Goal: Information Seeking & Learning: Learn about a topic

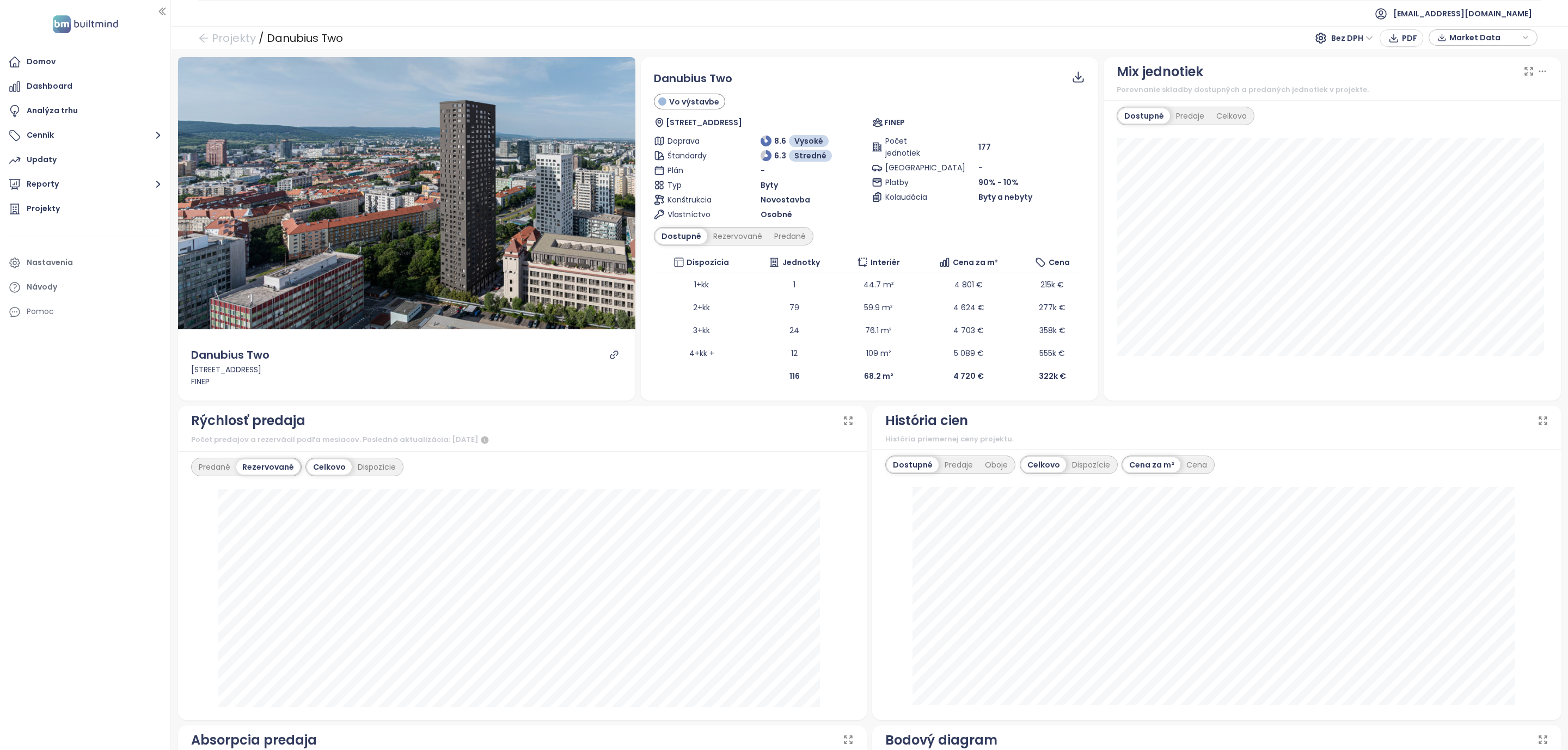
scroll to position [81, 0]
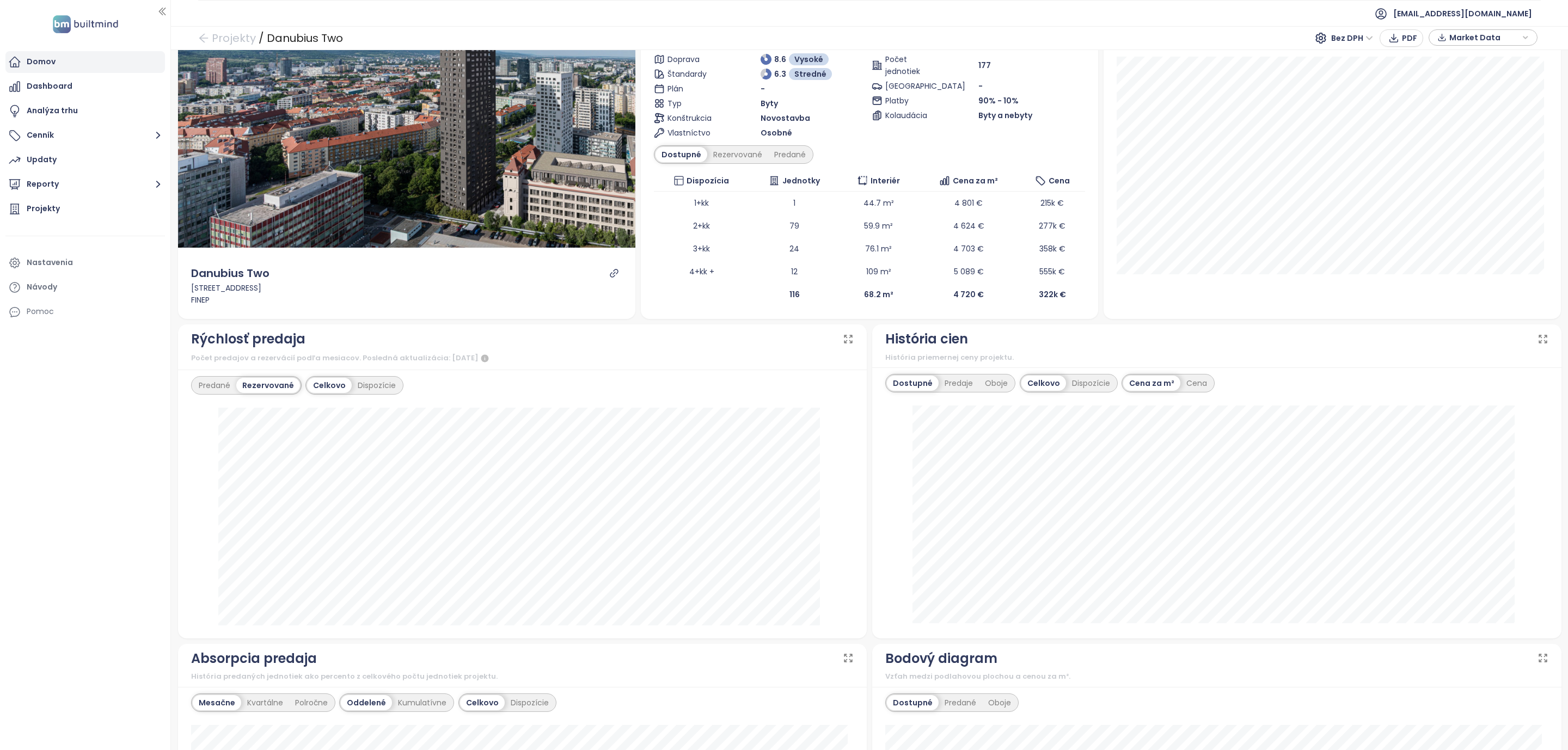
click at [31, 61] on div "Domov" at bounding box center [41, 62] width 29 height 13
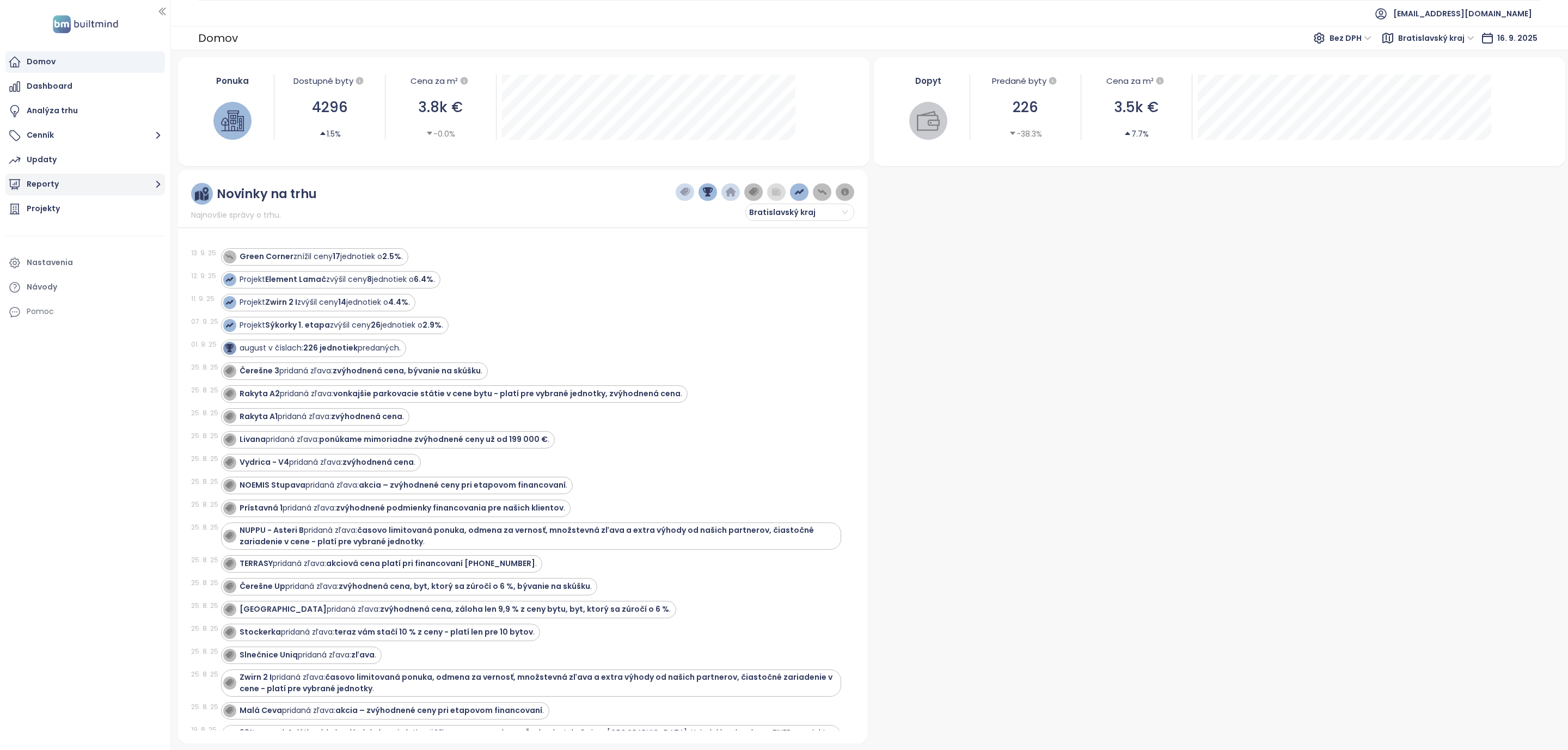
click at [152, 183] on icon "button" at bounding box center [158, 184] width 13 height 13
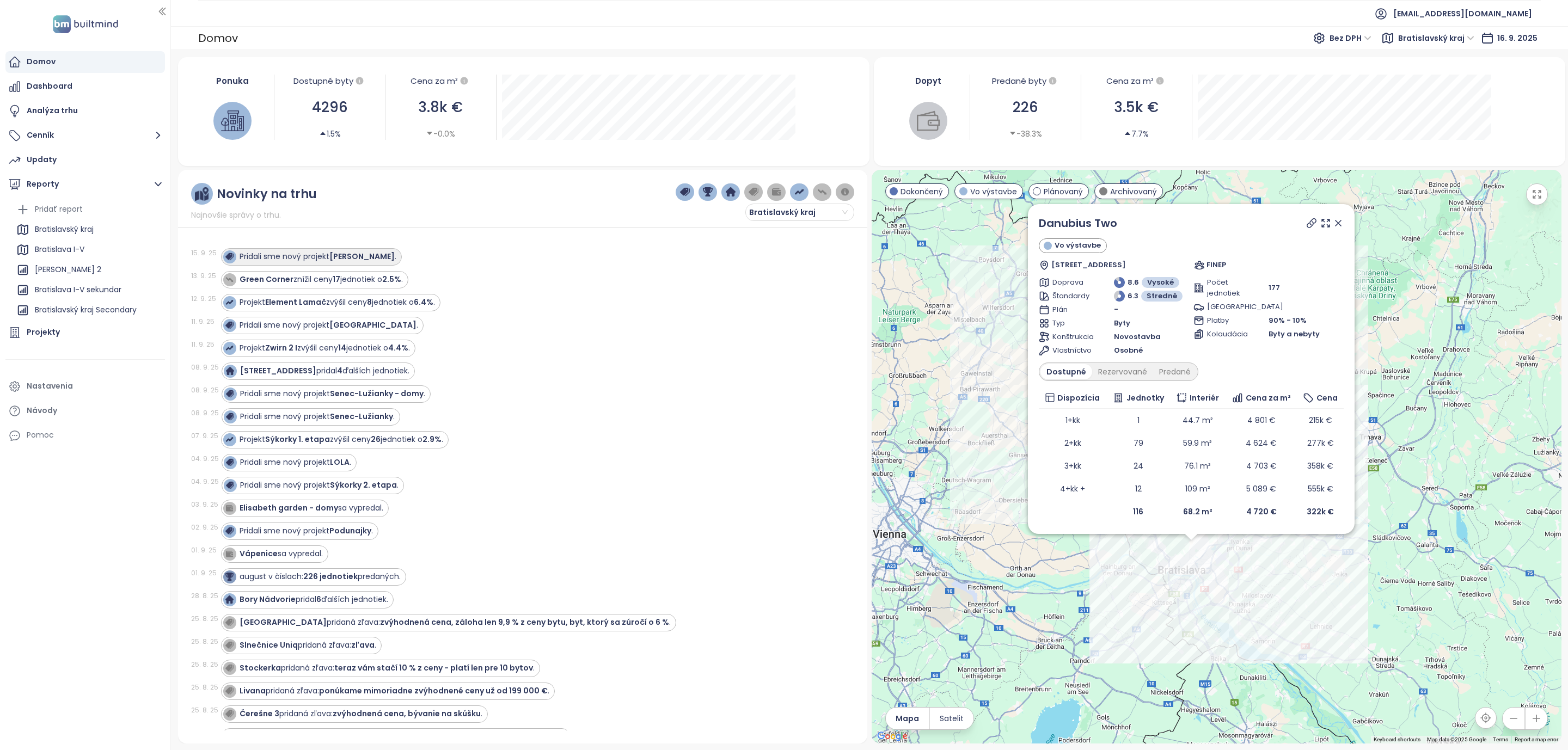
click at [357, 259] on strong "[PERSON_NAME]" at bounding box center [362, 256] width 65 height 11
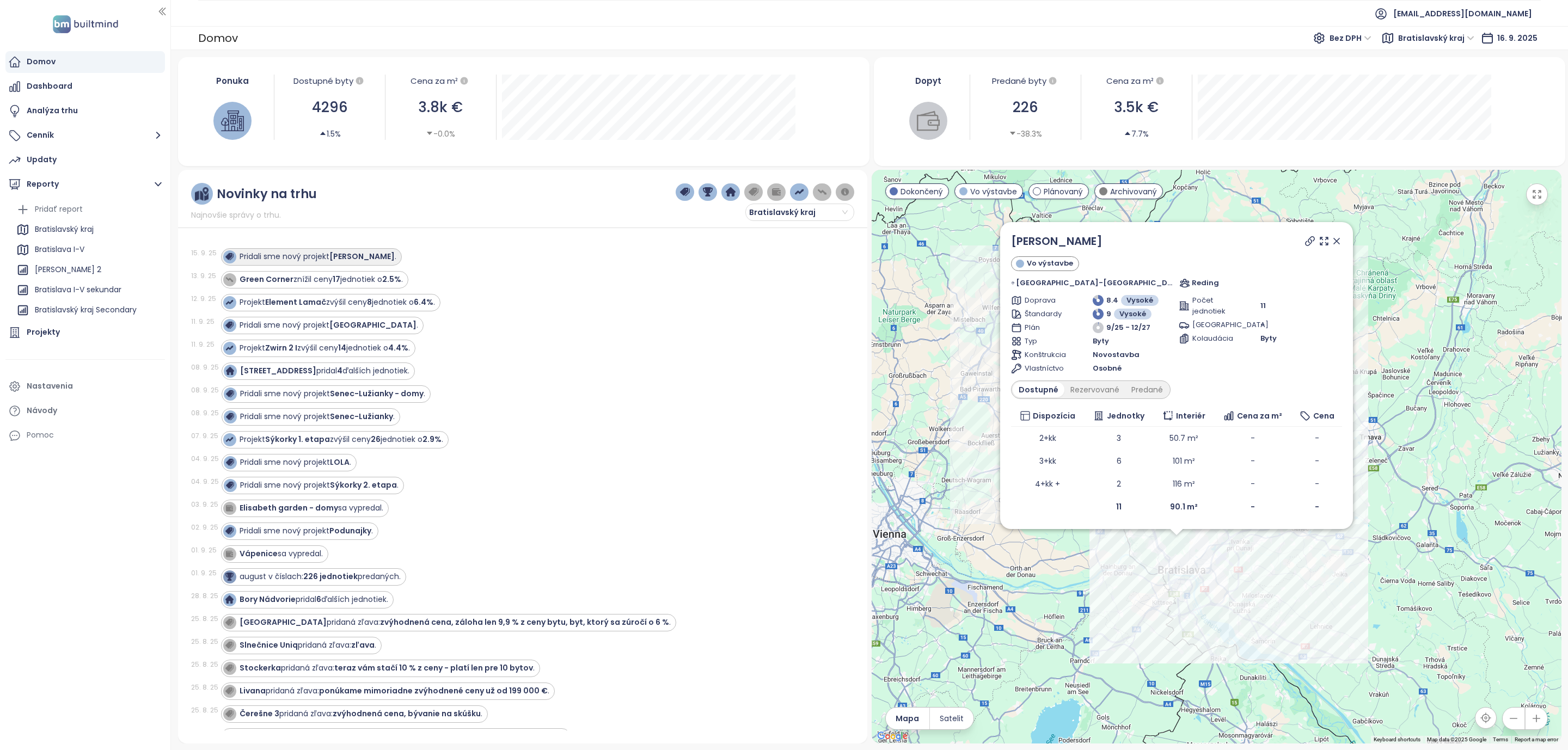
click at [342, 257] on strong "Stromová" at bounding box center [362, 256] width 65 height 11
click at [378, 283] on div "Green Corner znížil ceny 17 jednotiek o 2.5% ." at bounding box center [321, 279] width 163 height 12
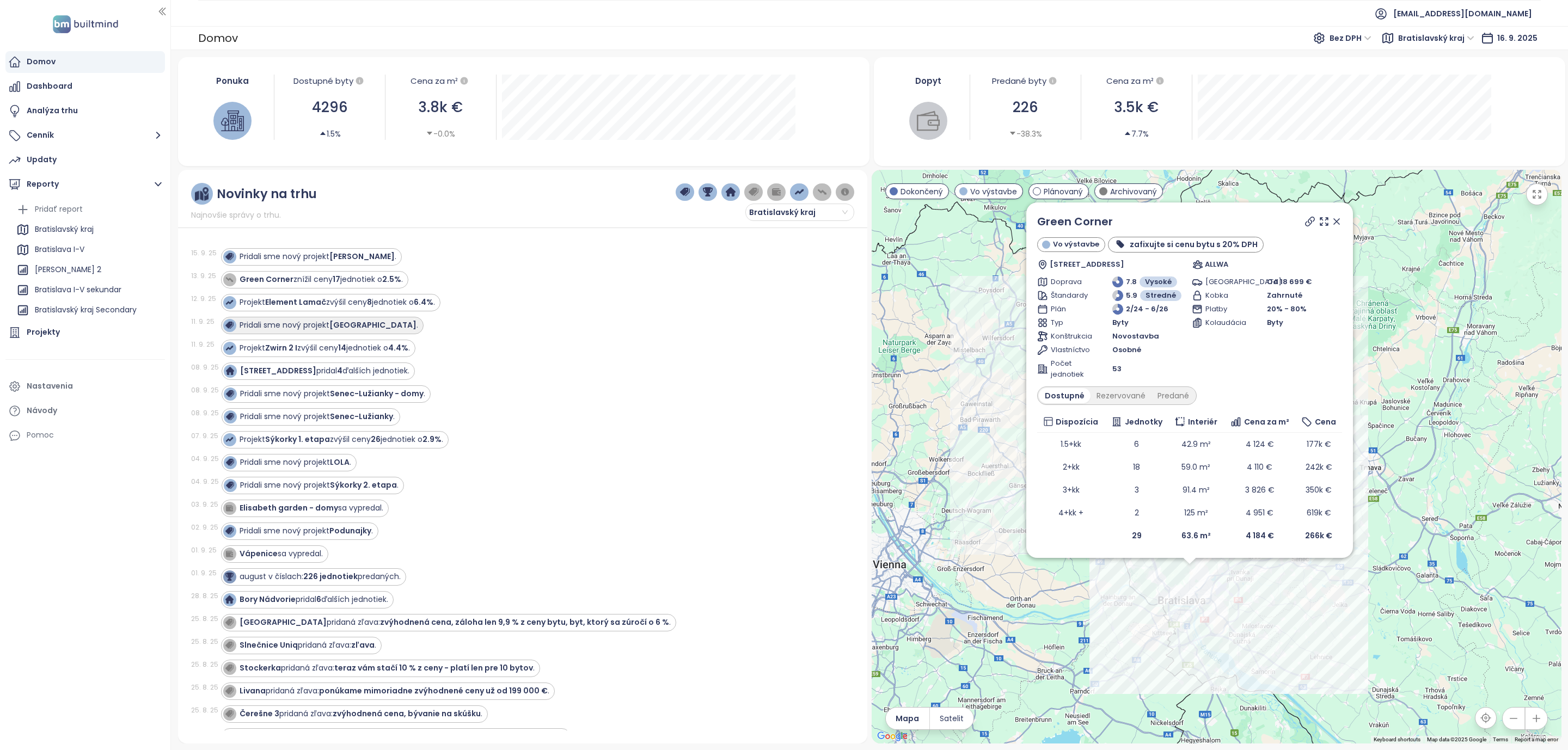
click at [367, 327] on strong "Čerešne Plaza View" at bounding box center [373, 325] width 87 height 11
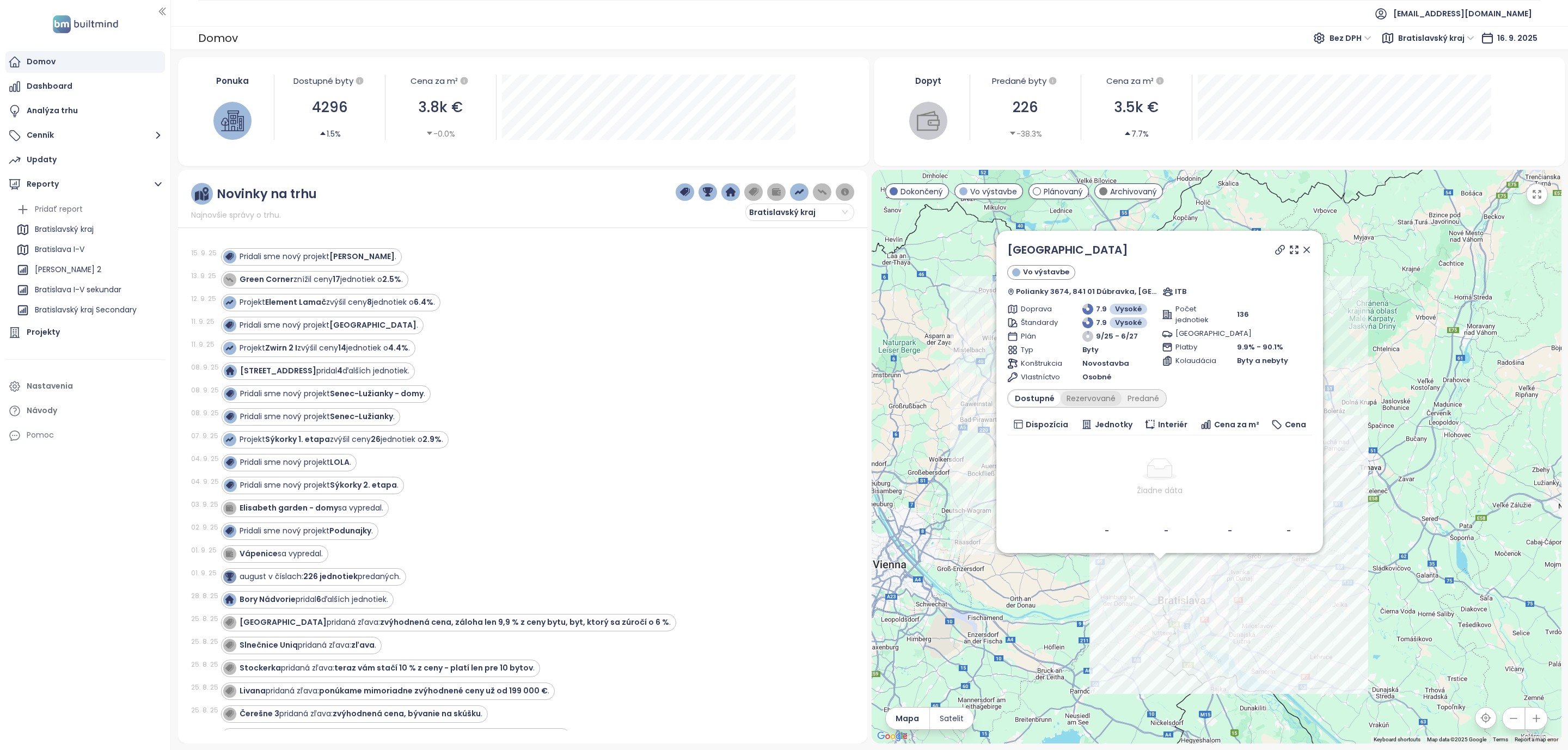
click at [1078, 400] on div "Rezervované" at bounding box center [1091, 398] width 61 height 15
click at [1133, 404] on div "Predané" at bounding box center [1143, 398] width 43 height 15
click at [1099, 400] on div "Rezervované" at bounding box center [1089, 398] width 61 height 15
click at [1029, 396] on div "Dostupné" at bounding box center [1033, 398] width 49 height 15
click at [559, 334] on div "Pridali sme nový projekt Čerešne Plaza View ." at bounding box center [531, 325] width 621 height 17
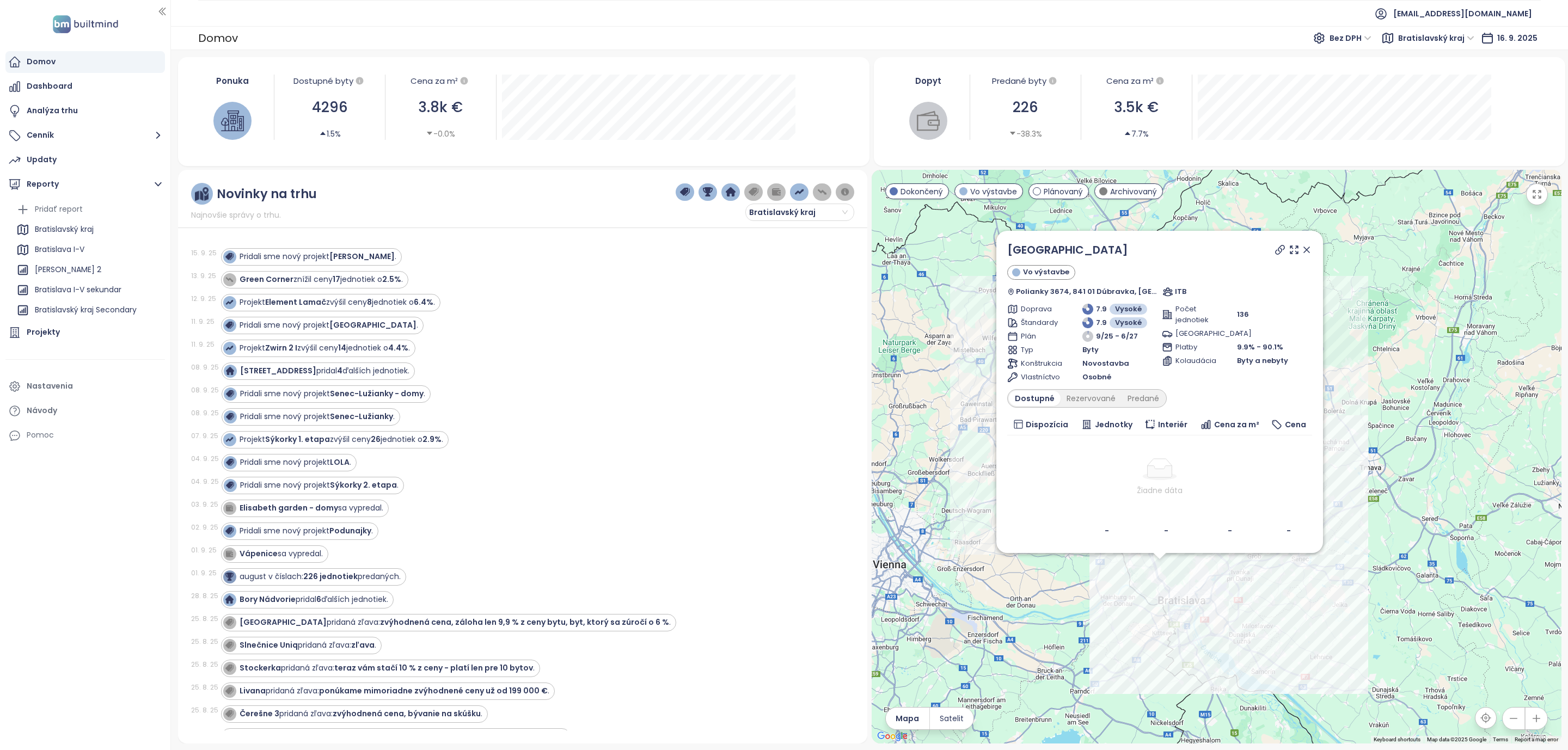
drag, startPoint x: 564, startPoint y: 324, endPoint x: 566, endPoint y: 332, distance: 8.2
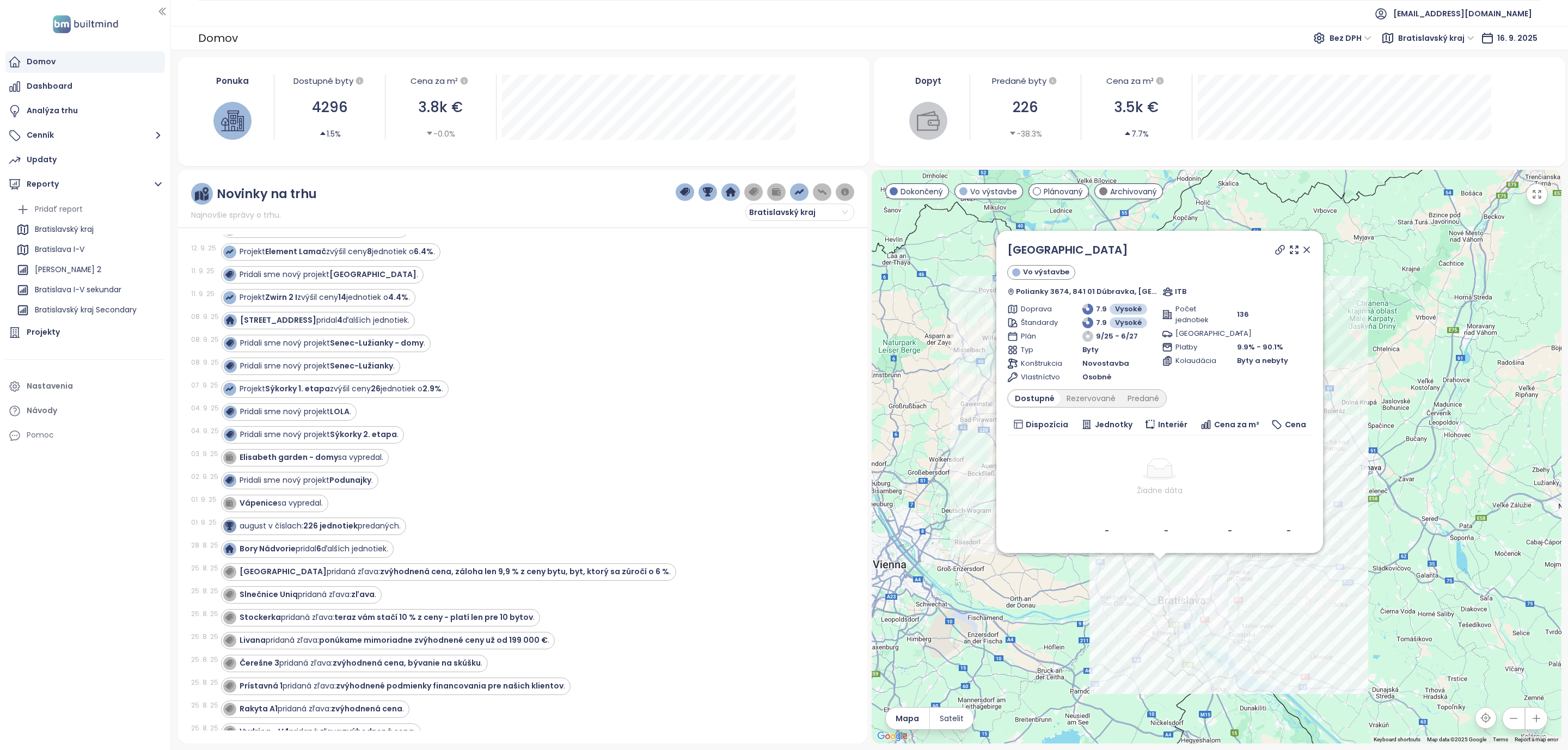
drag, startPoint x: 552, startPoint y: 286, endPoint x: 555, endPoint y: 302, distance: 16.3
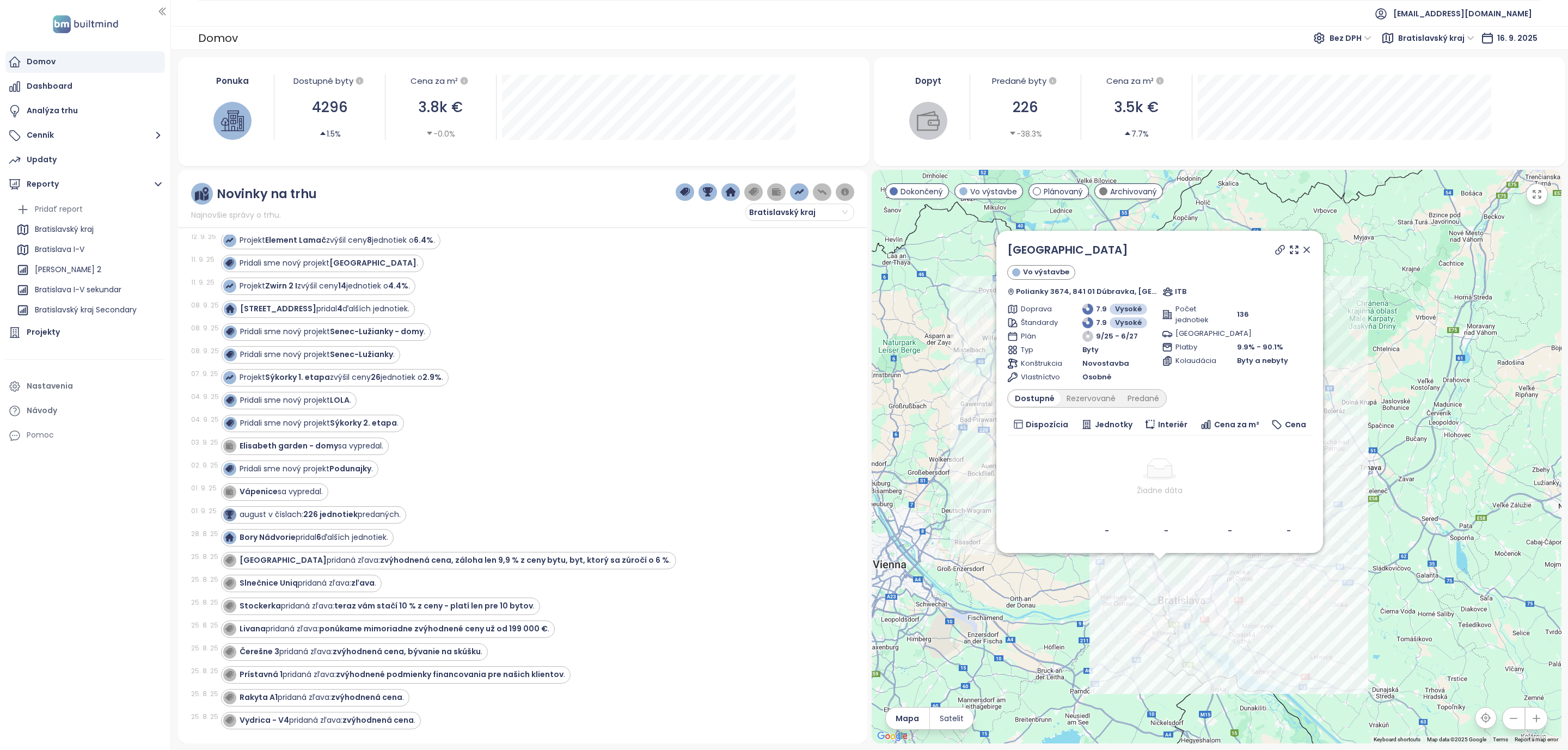
scroll to position [67, 0]
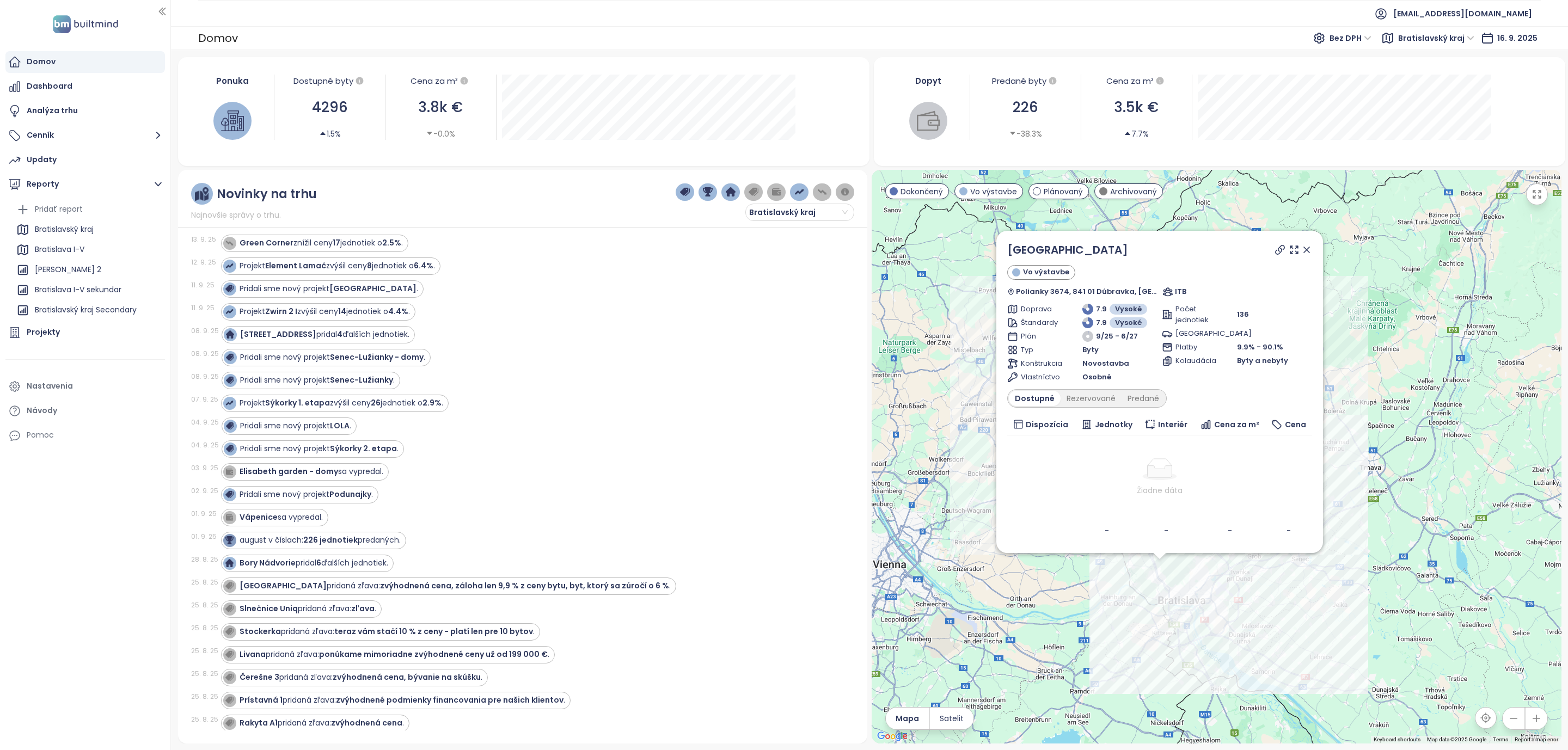
drag, startPoint x: 511, startPoint y: 446, endPoint x: 513, endPoint y: 426, distance: 20.1
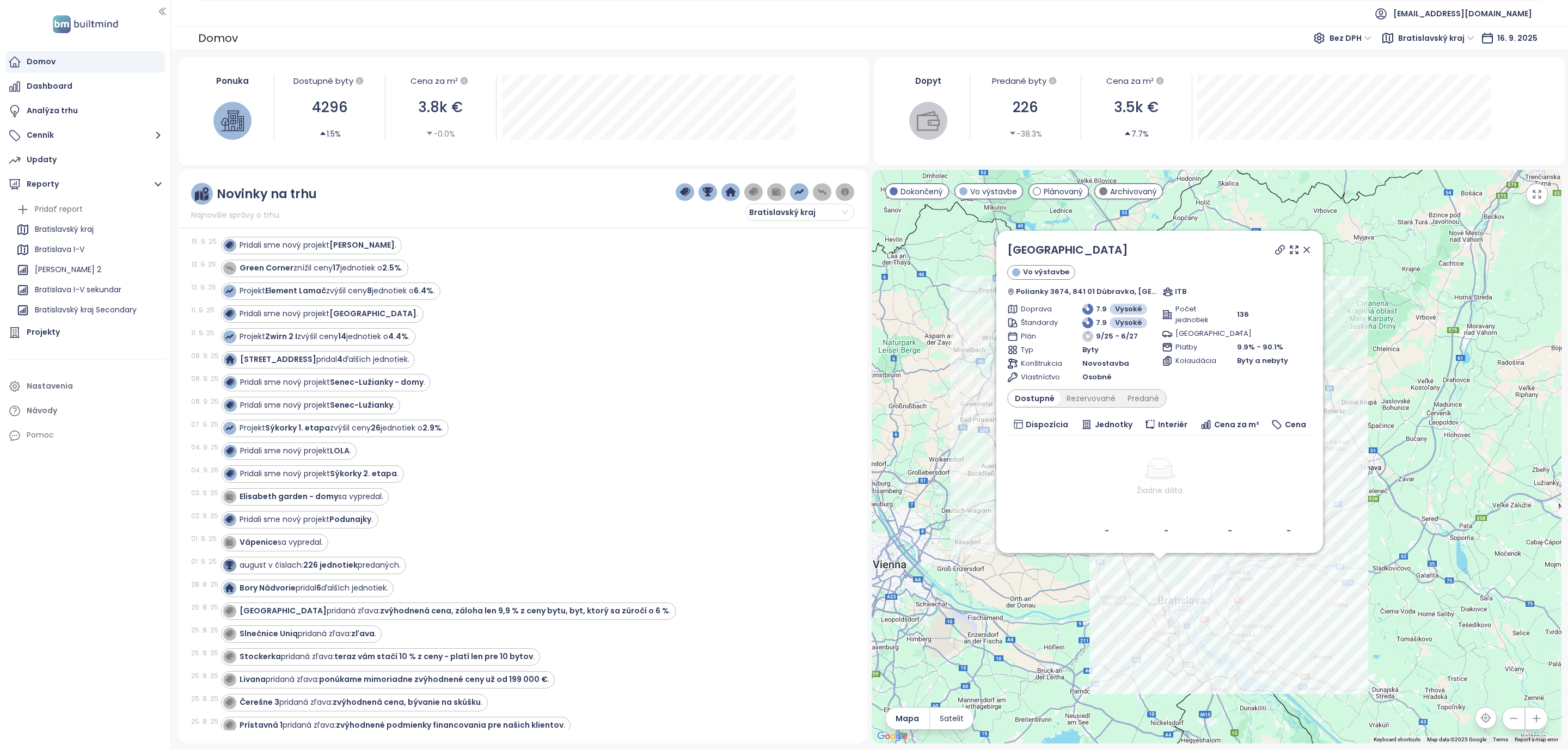
scroll to position [0, 0]
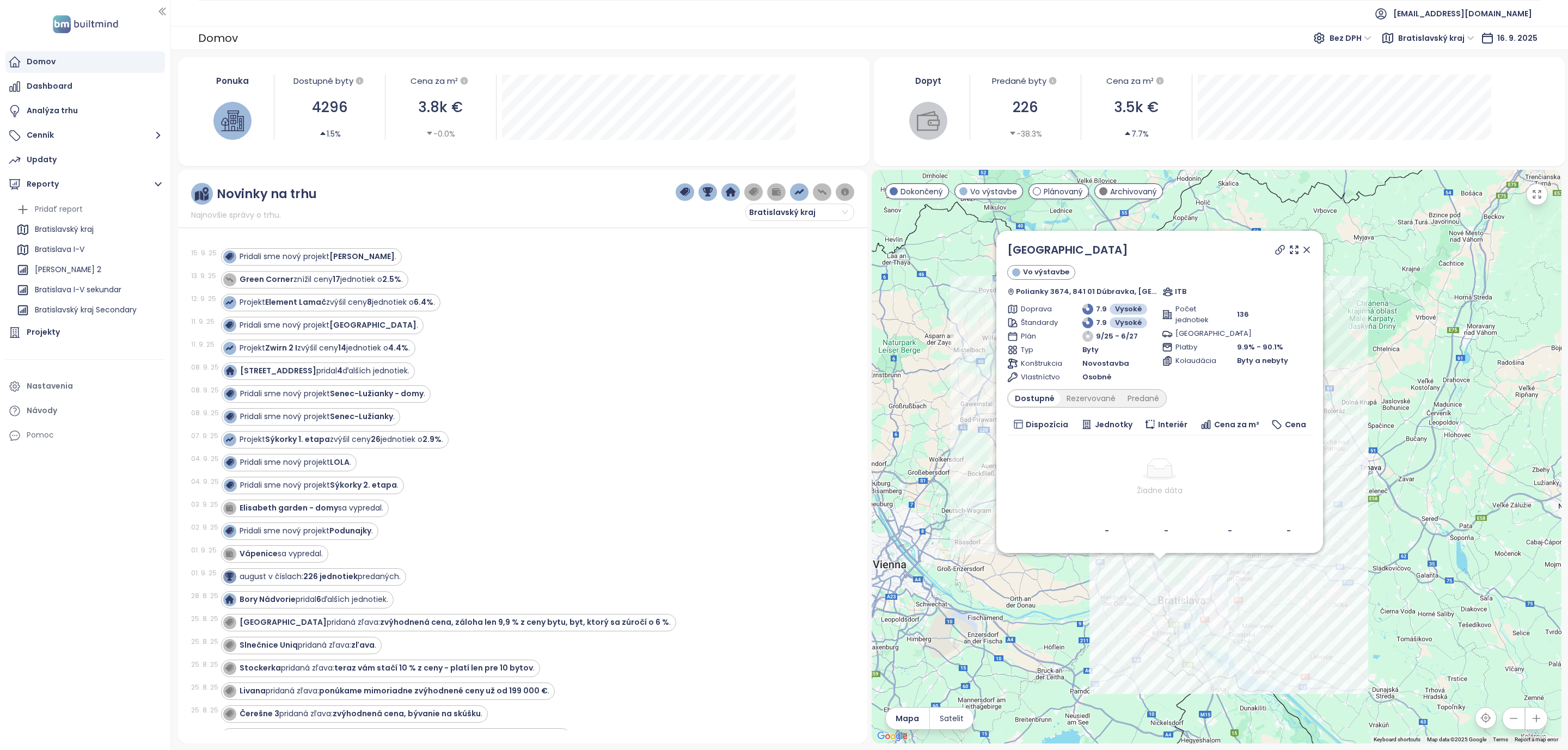
drag, startPoint x: 521, startPoint y: 322, endPoint x: 521, endPoint y: 332, distance: 10.0
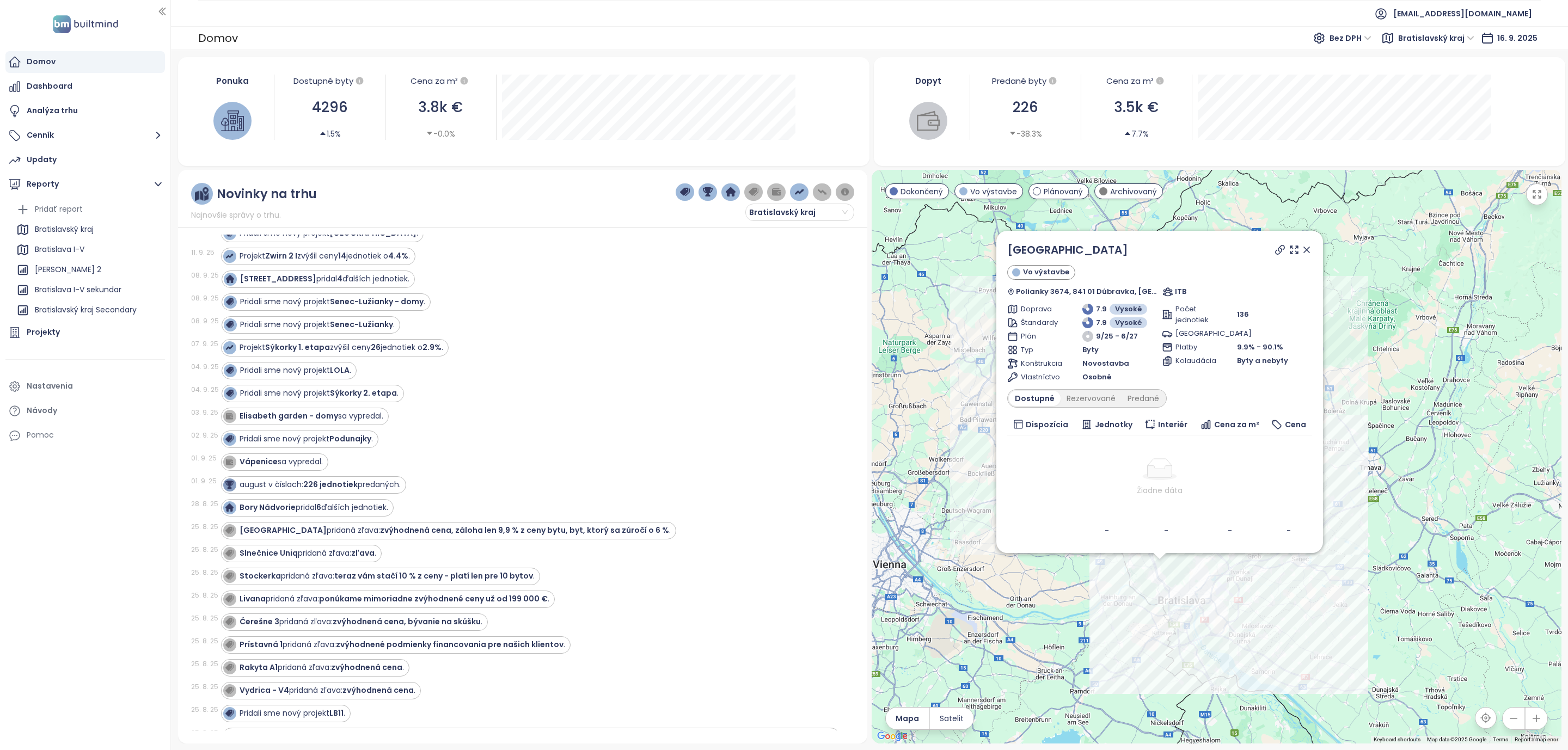
scroll to position [98, 0]
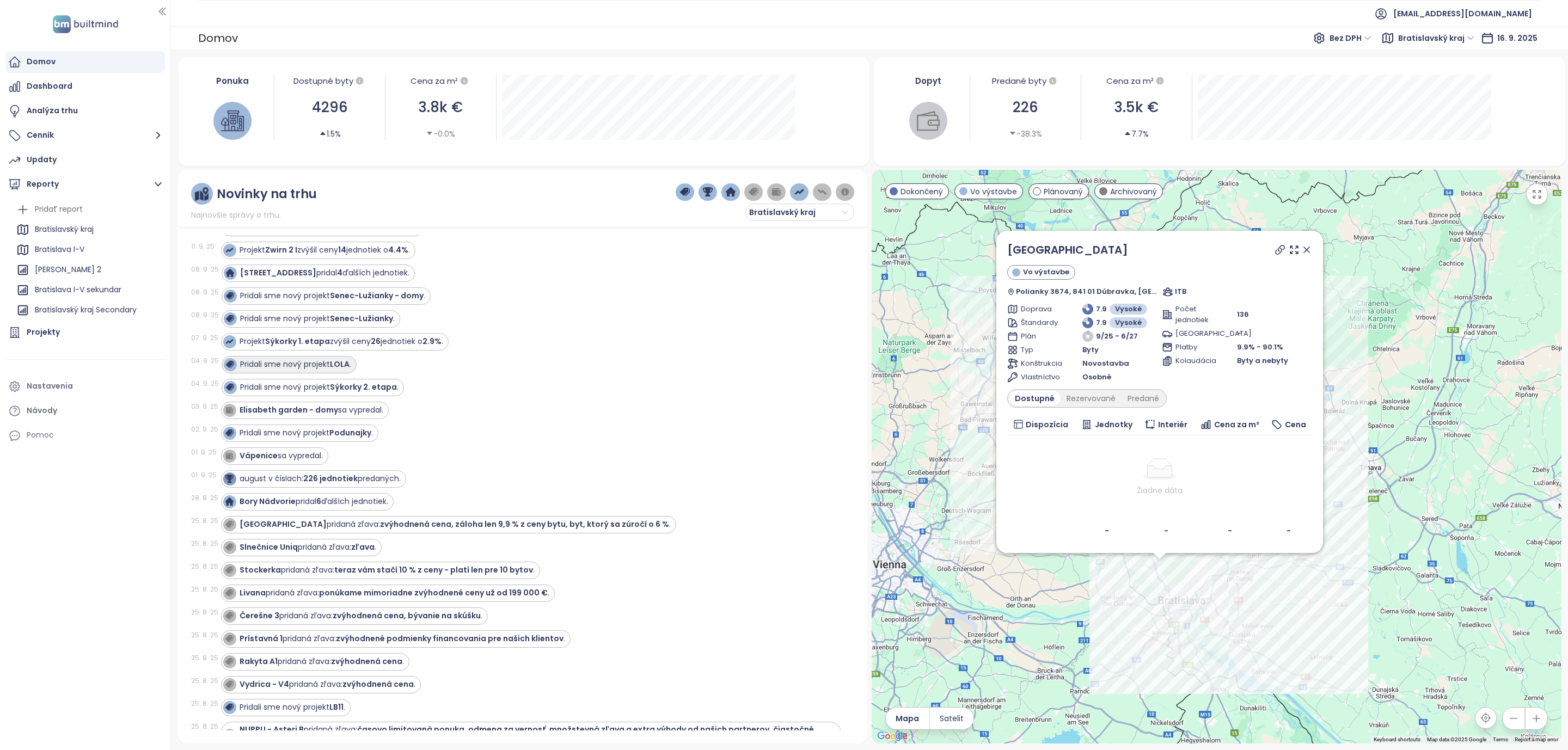
click at [340, 362] on div "Pridali sme nový projekt LOLA ." at bounding box center [289, 365] width 135 height 17
click at [340, 367] on strong "LOLA" at bounding box center [340, 364] width 20 height 11
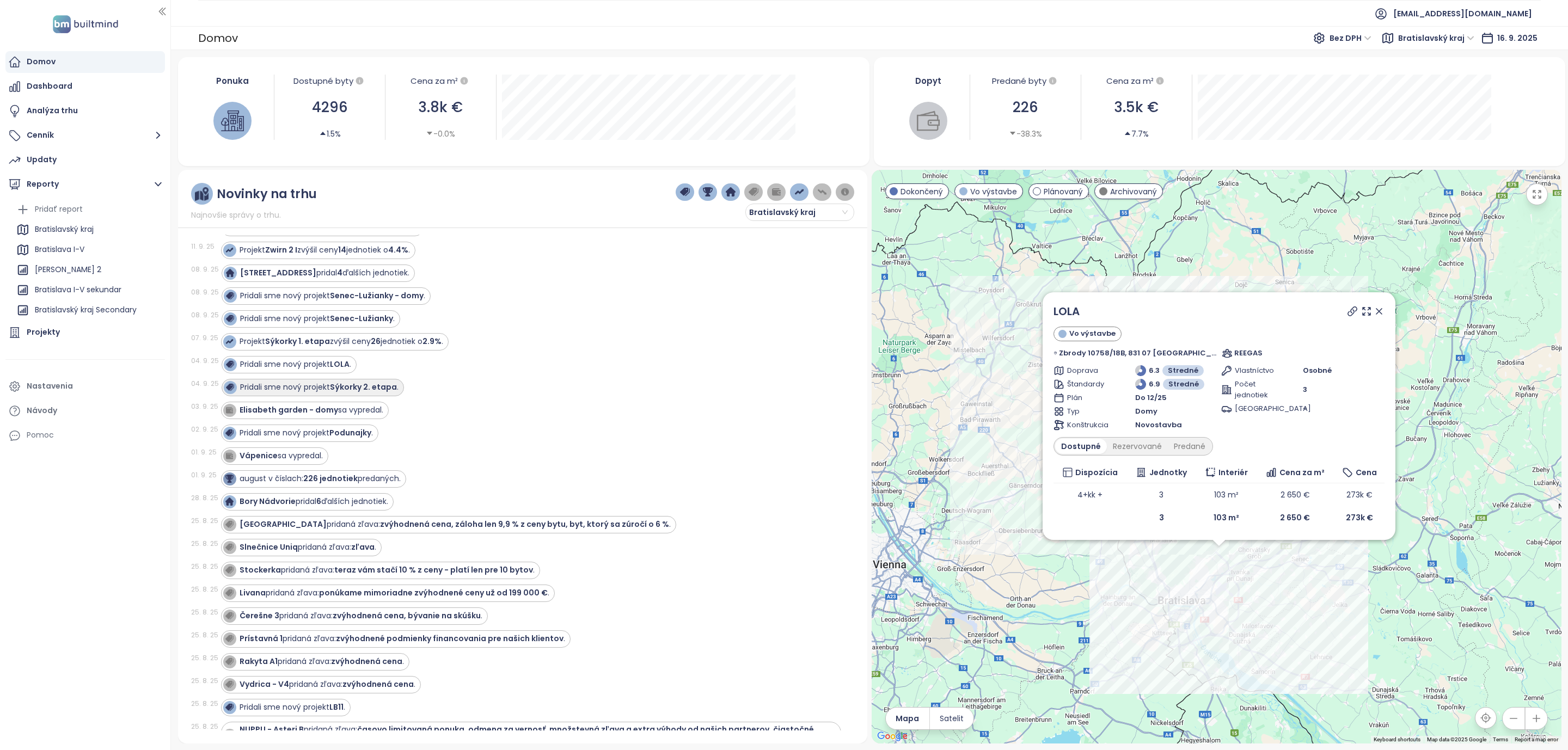
click at [338, 389] on strong "Sýkorky 2. etapa" at bounding box center [363, 387] width 67 height 11
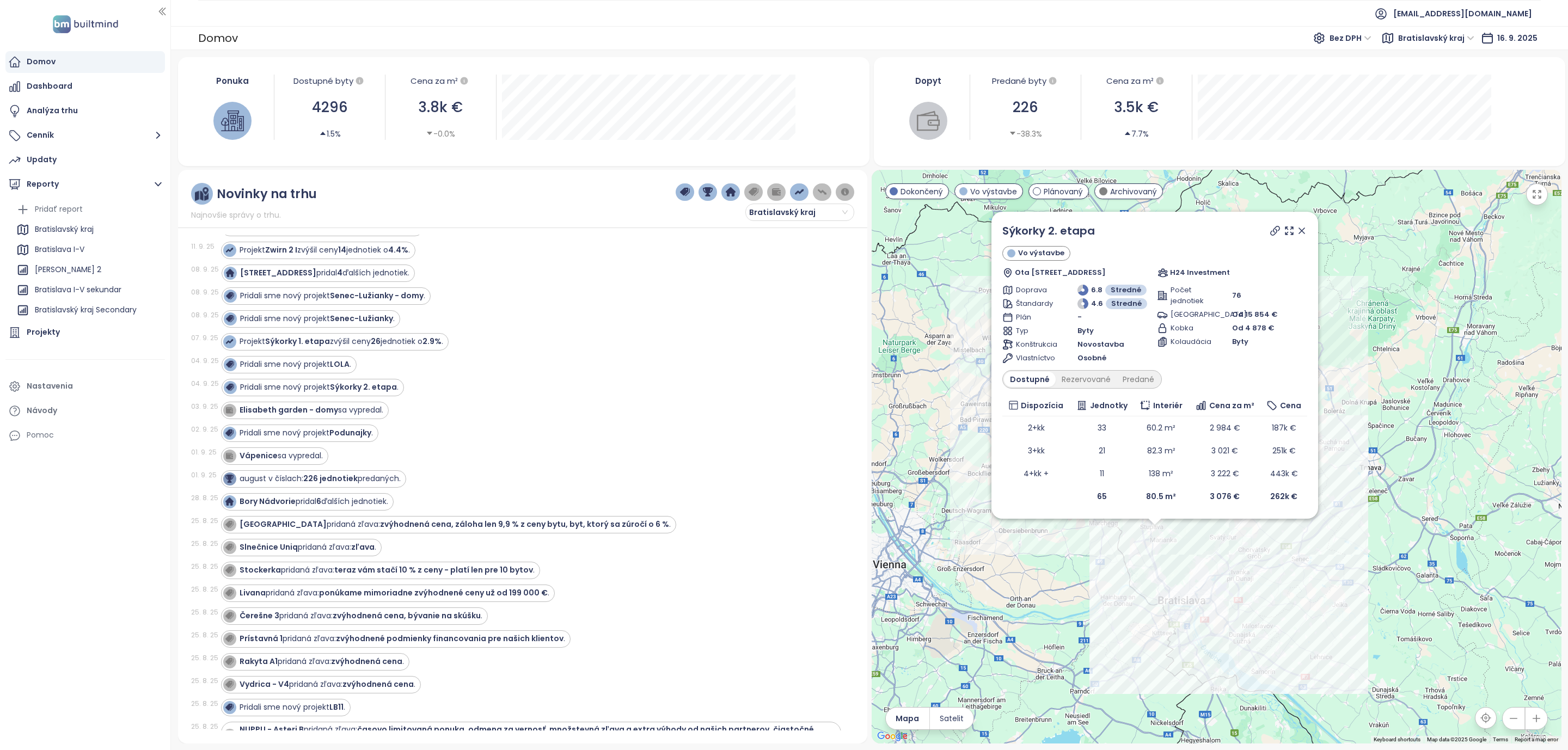
scroll to position [251, 0]
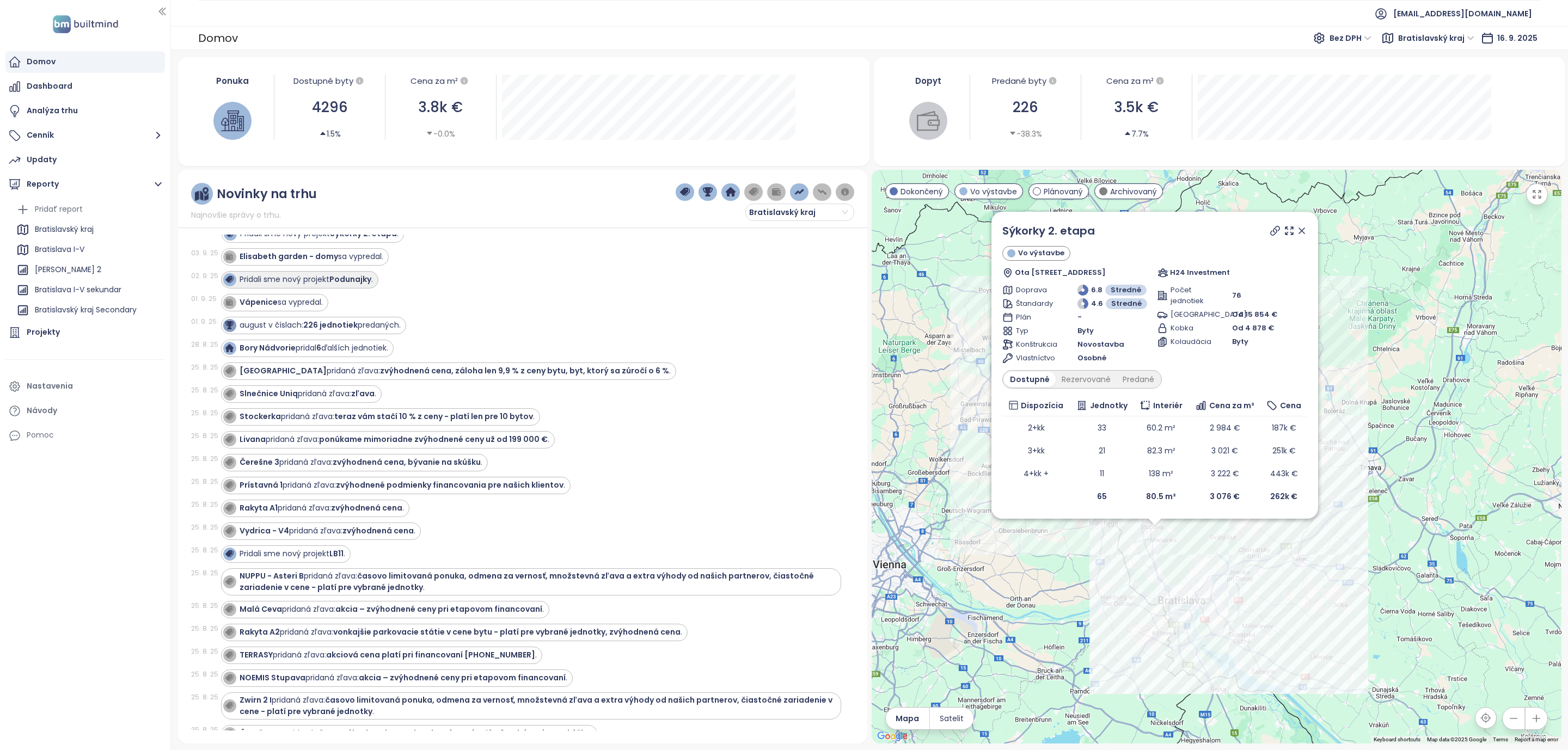
click at [348, 283] on strong "Podunajky" at bounding box center [350, 279] width 42 height 11
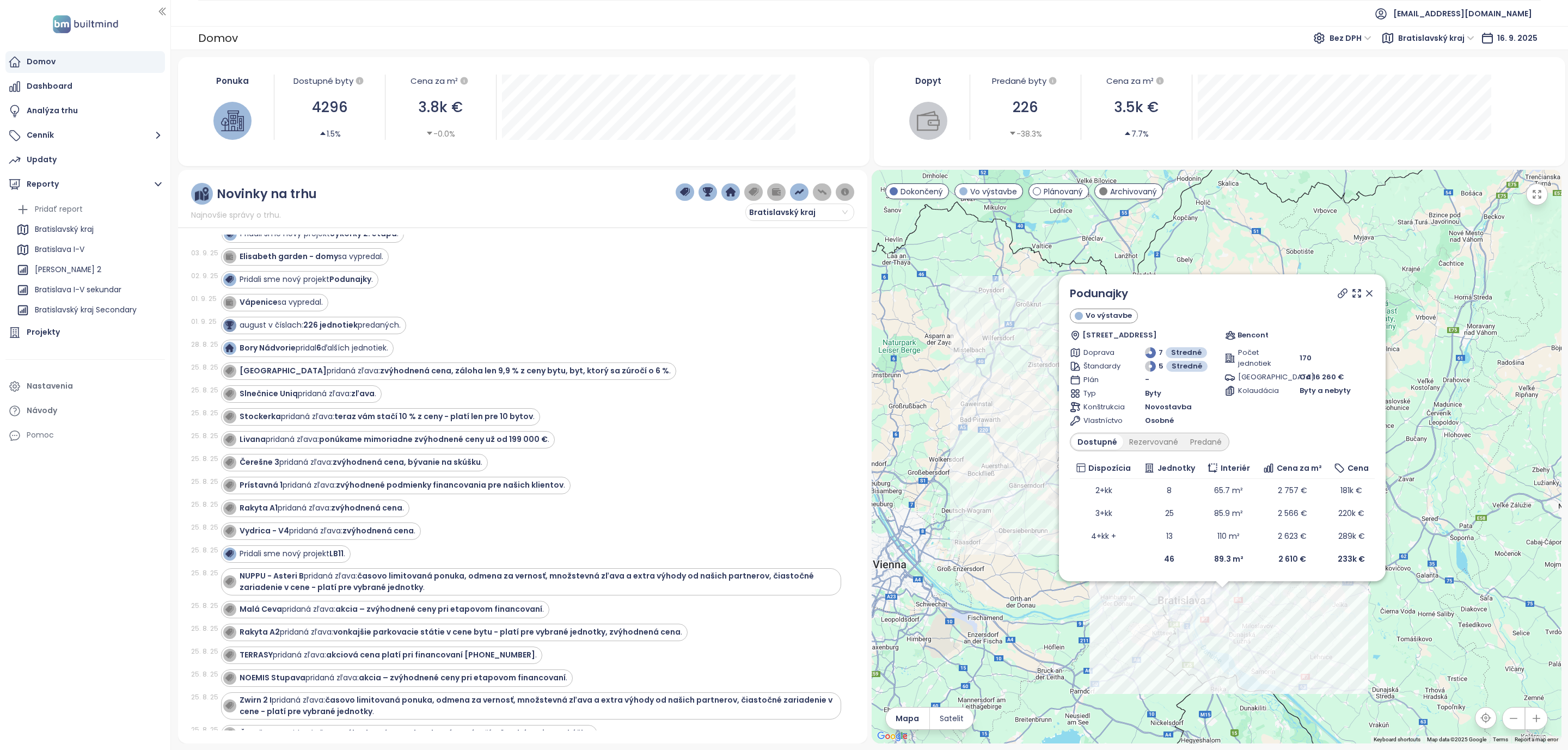
scroll to position [170, 0]
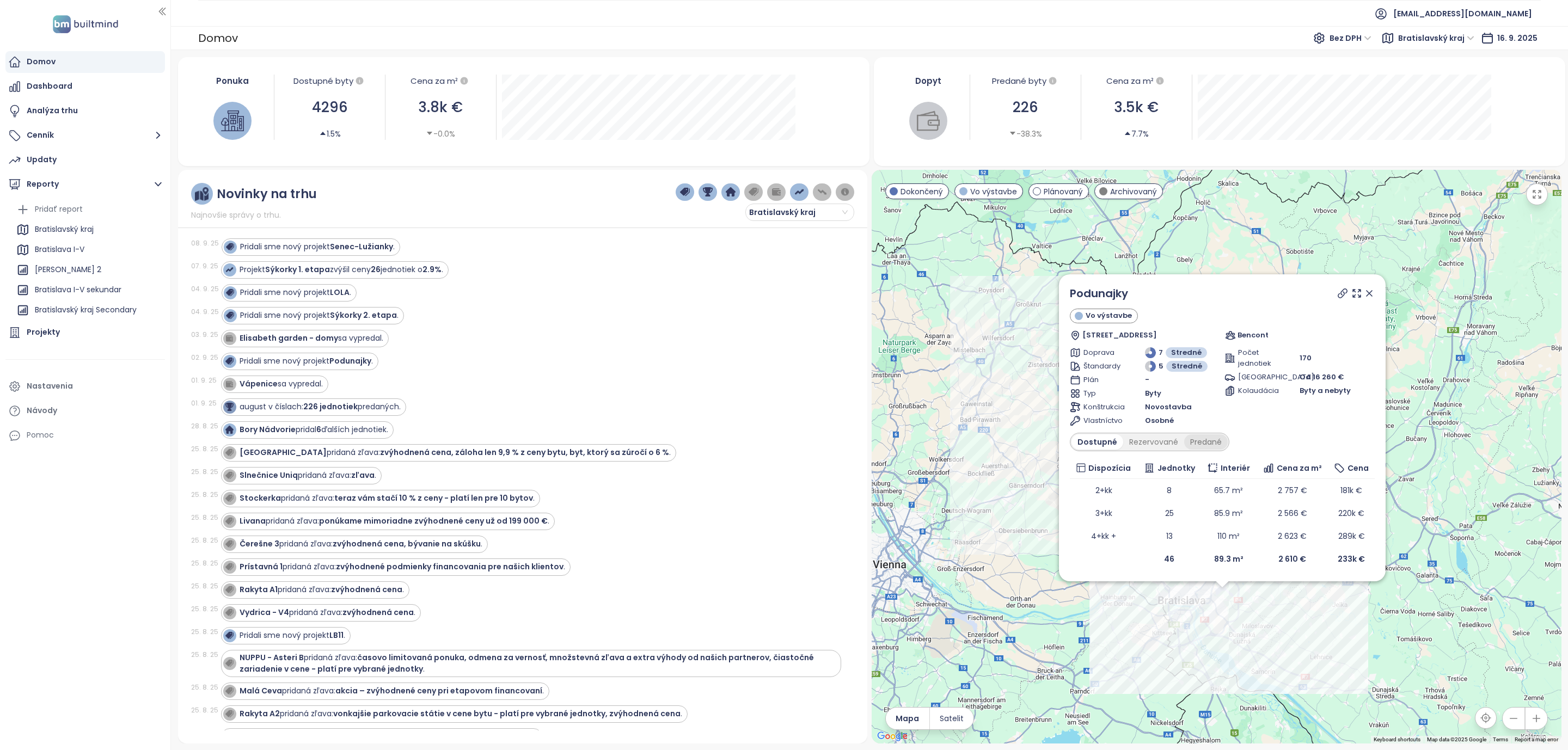
click at [1204, 438] on div "Predané" at bounding box center [1206, 442] width 43 height 15
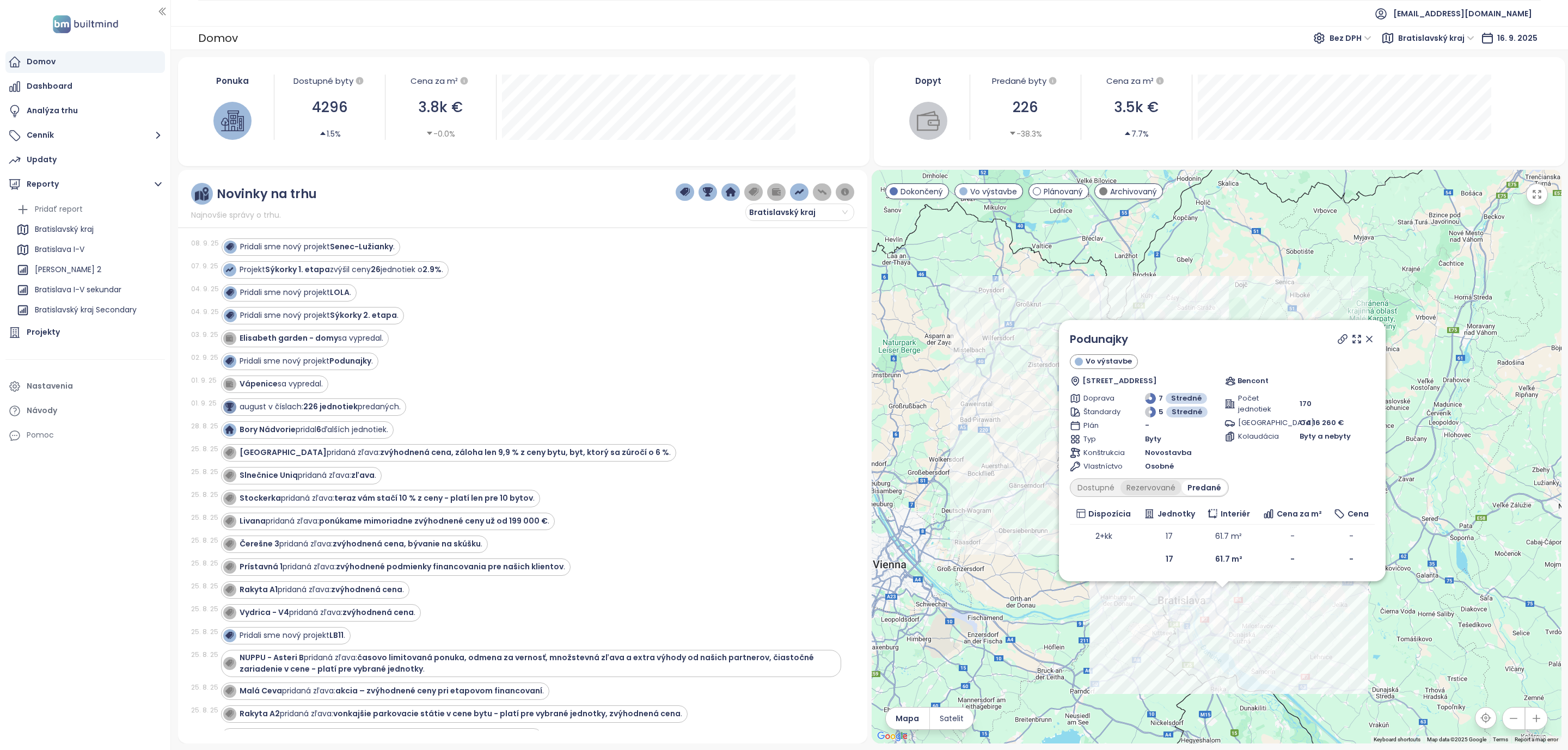
click at [1147, 486] on div "Rezervované" at bounding box center [1151, 488] width 61 height 15
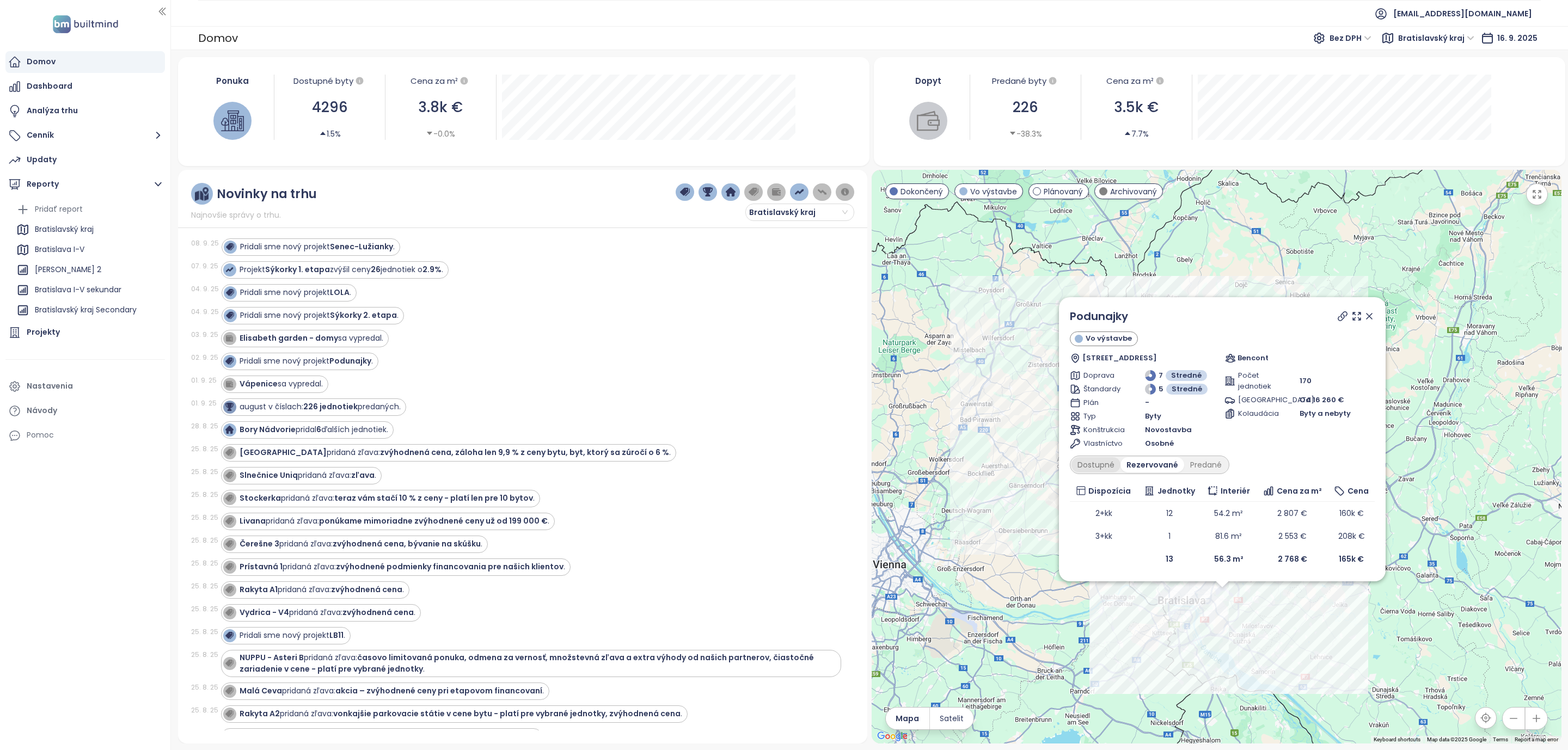
click at [1099, 462] on div "Dostupné" at bounding box center [1096, 464] width 49 height 15
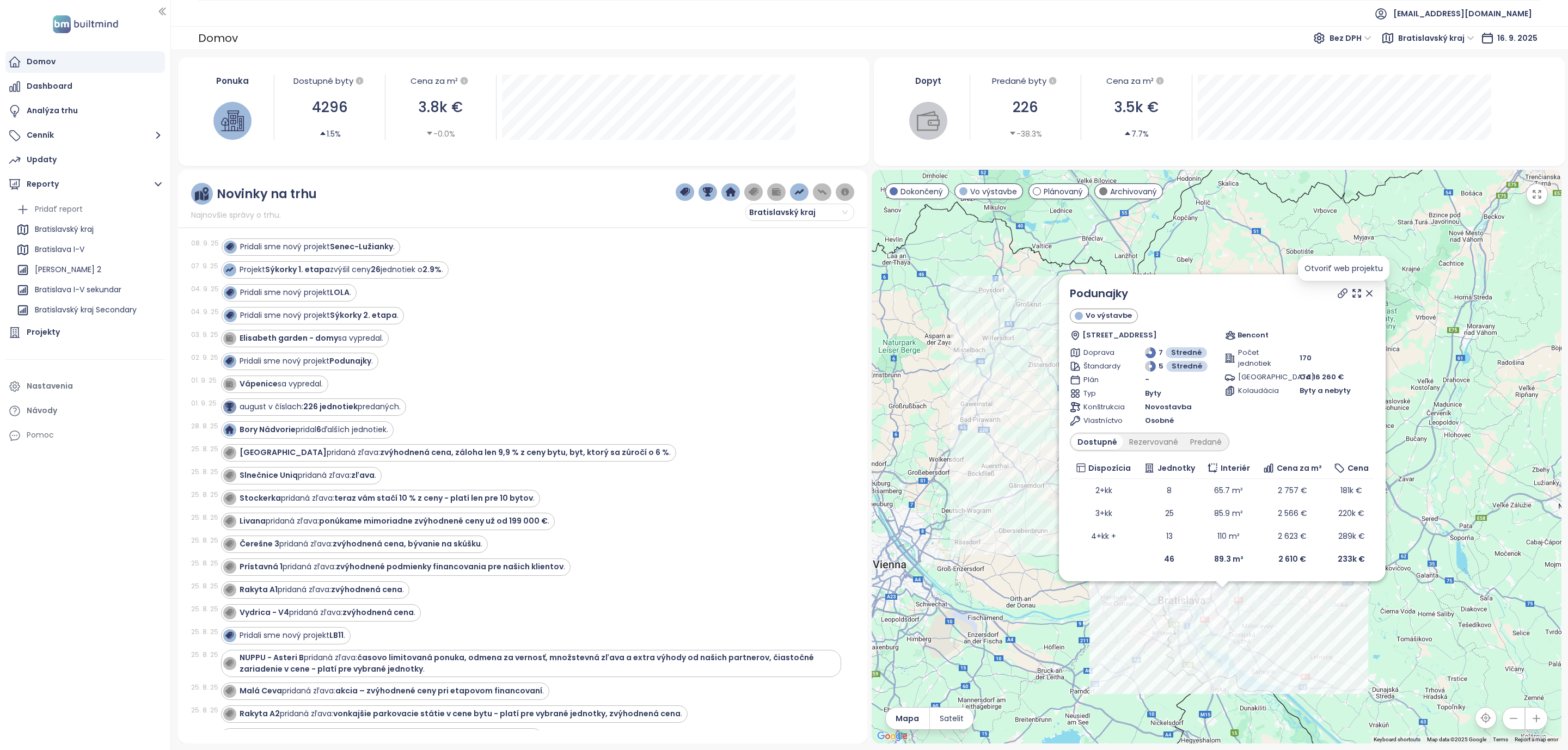
click at [1344, 292] on icon at bounding box center [1343, 293] width 9 height 9
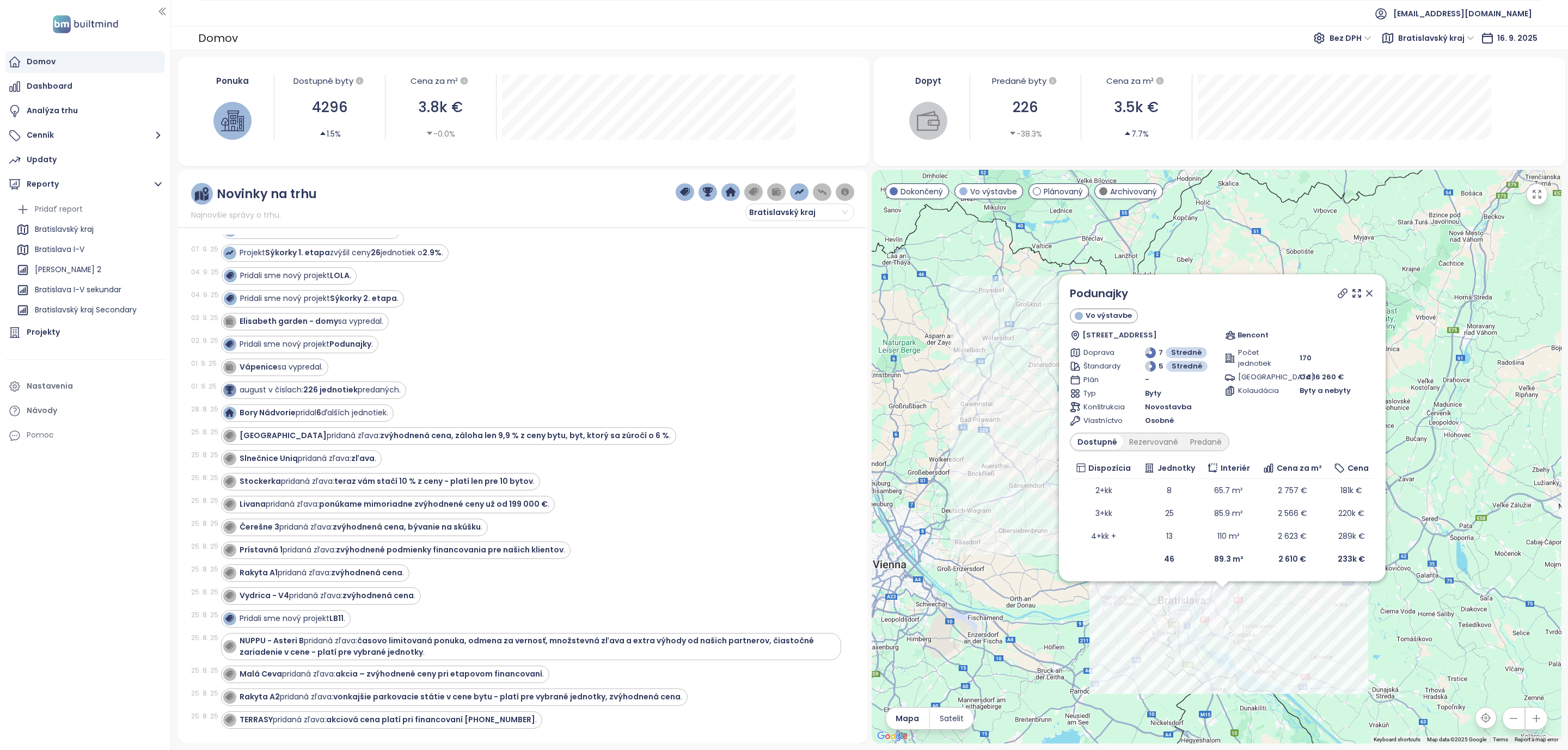
scroll to position [195, 0]
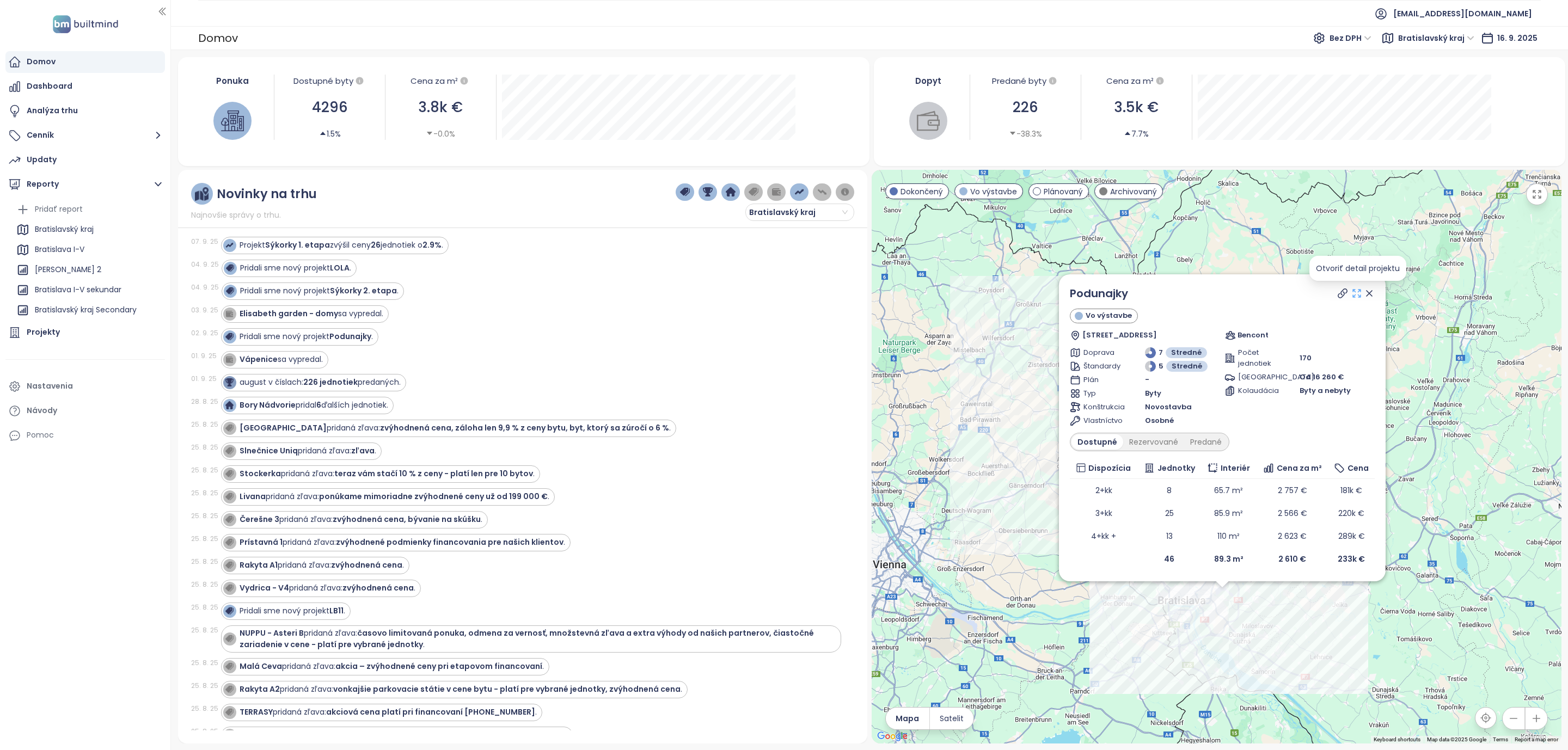
click at [1354, 293] on icon at bounding box center [1357, 294] width 11 height 11
click at [1367, 291] on icon at bounding box center [1369, 293] width 6 height 6
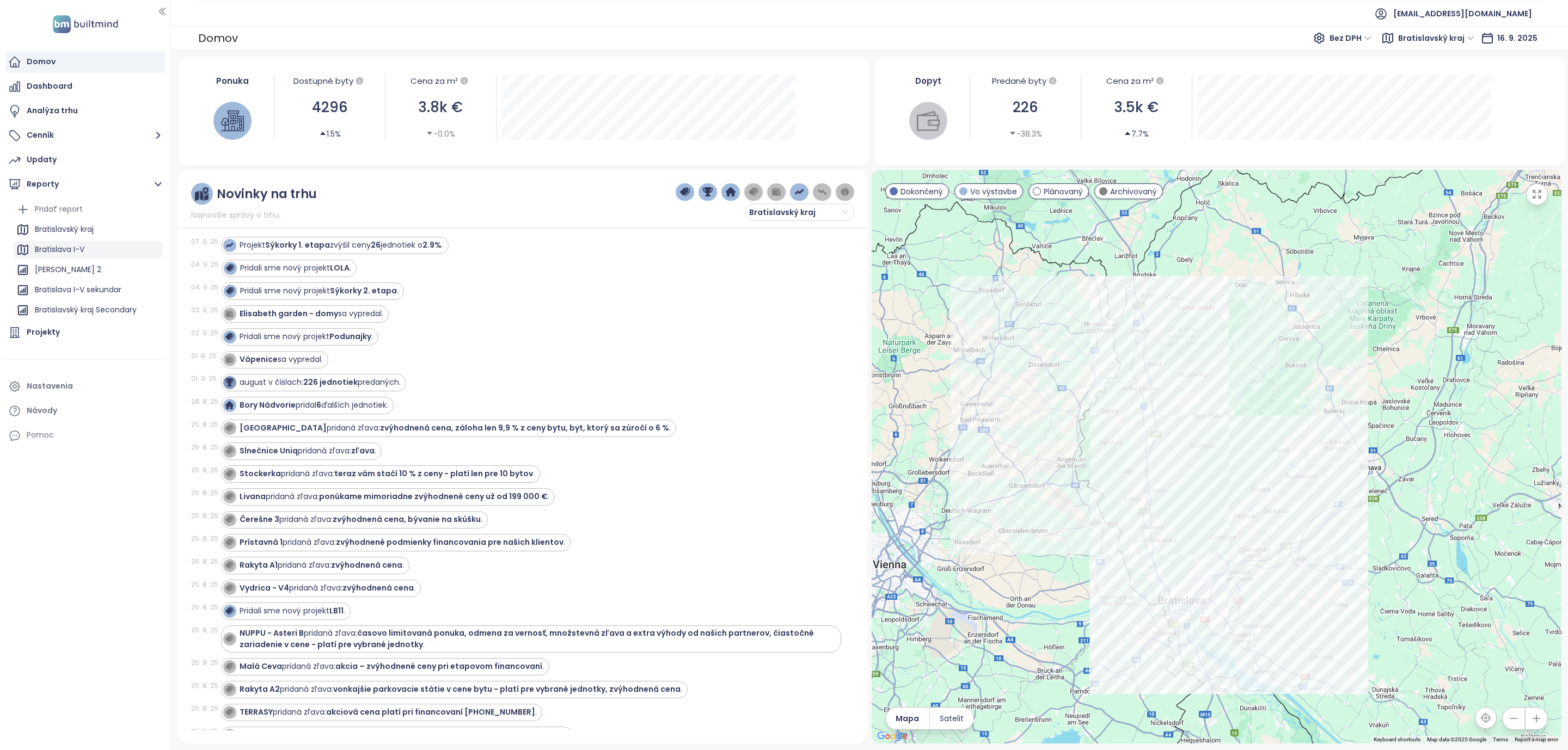
click at [51, 252] on div "Bratislava I-V" at bounding box center [59, 250] width 50 height 13
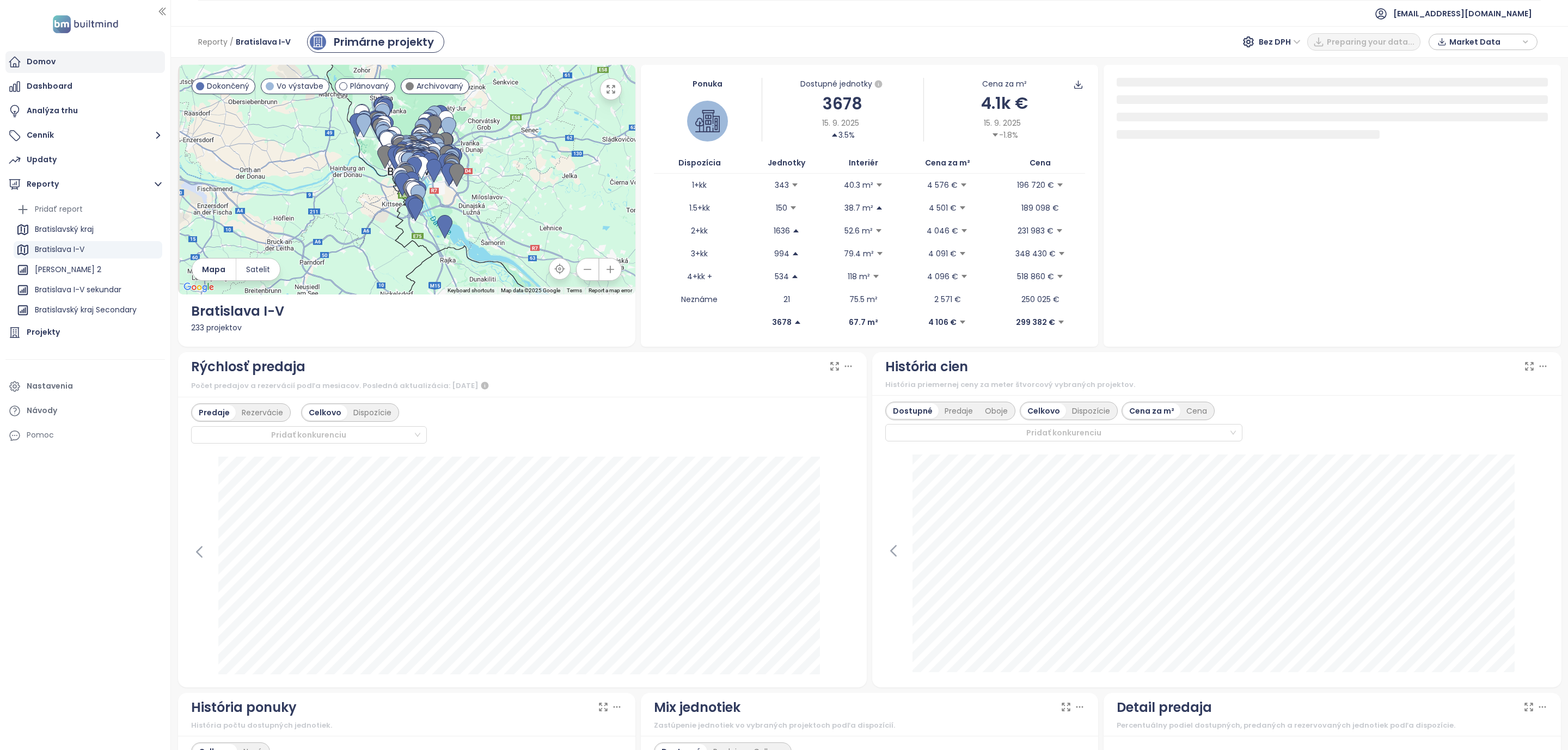
click at [62, 57] on div "Domov" at bounding box center [85, 62] width 160 height 22
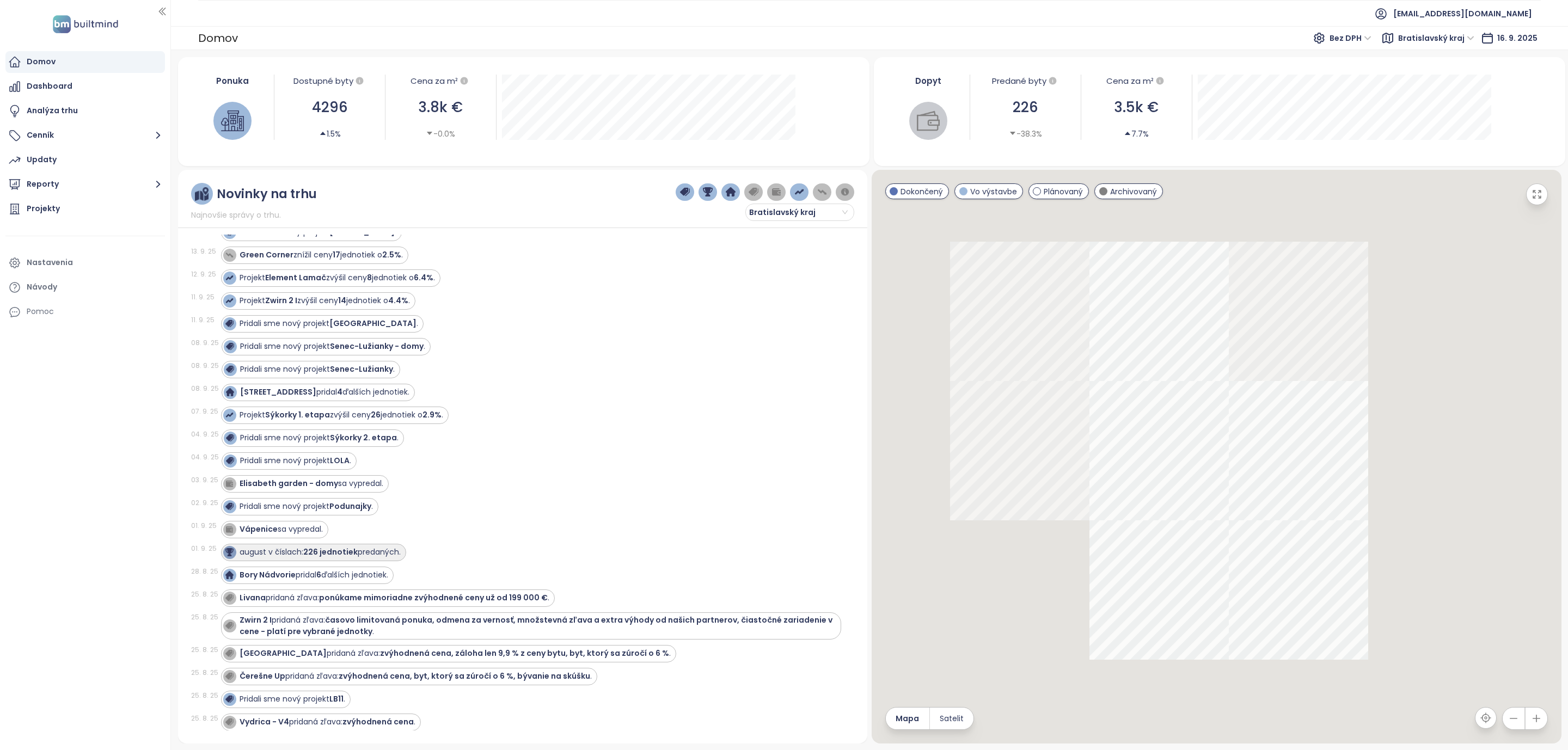
scroll to position [163, 0]
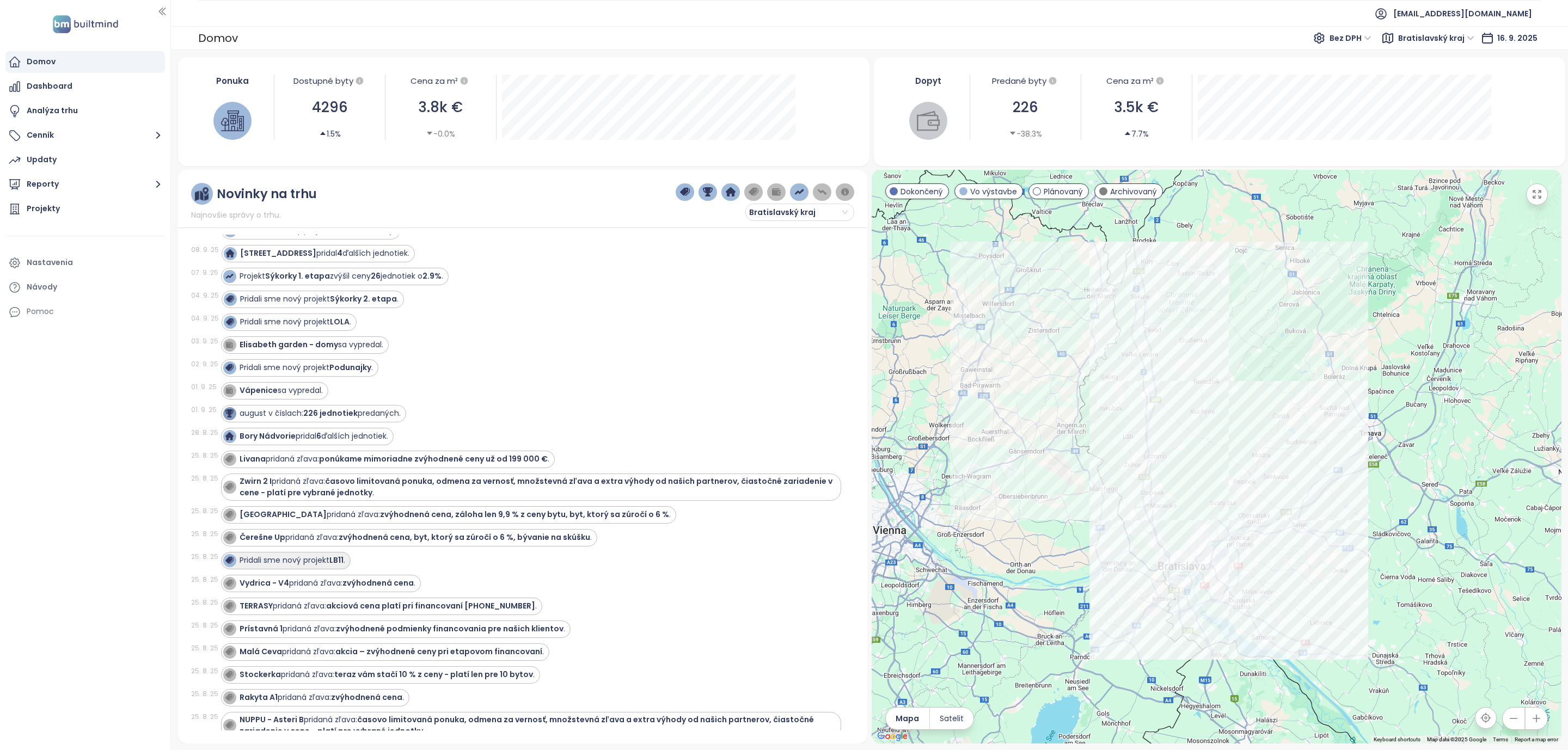
click at [328, 566] on div "Pridali sme nový projekt LB11 ." at bounding box center [292, 560] width 106 height 12
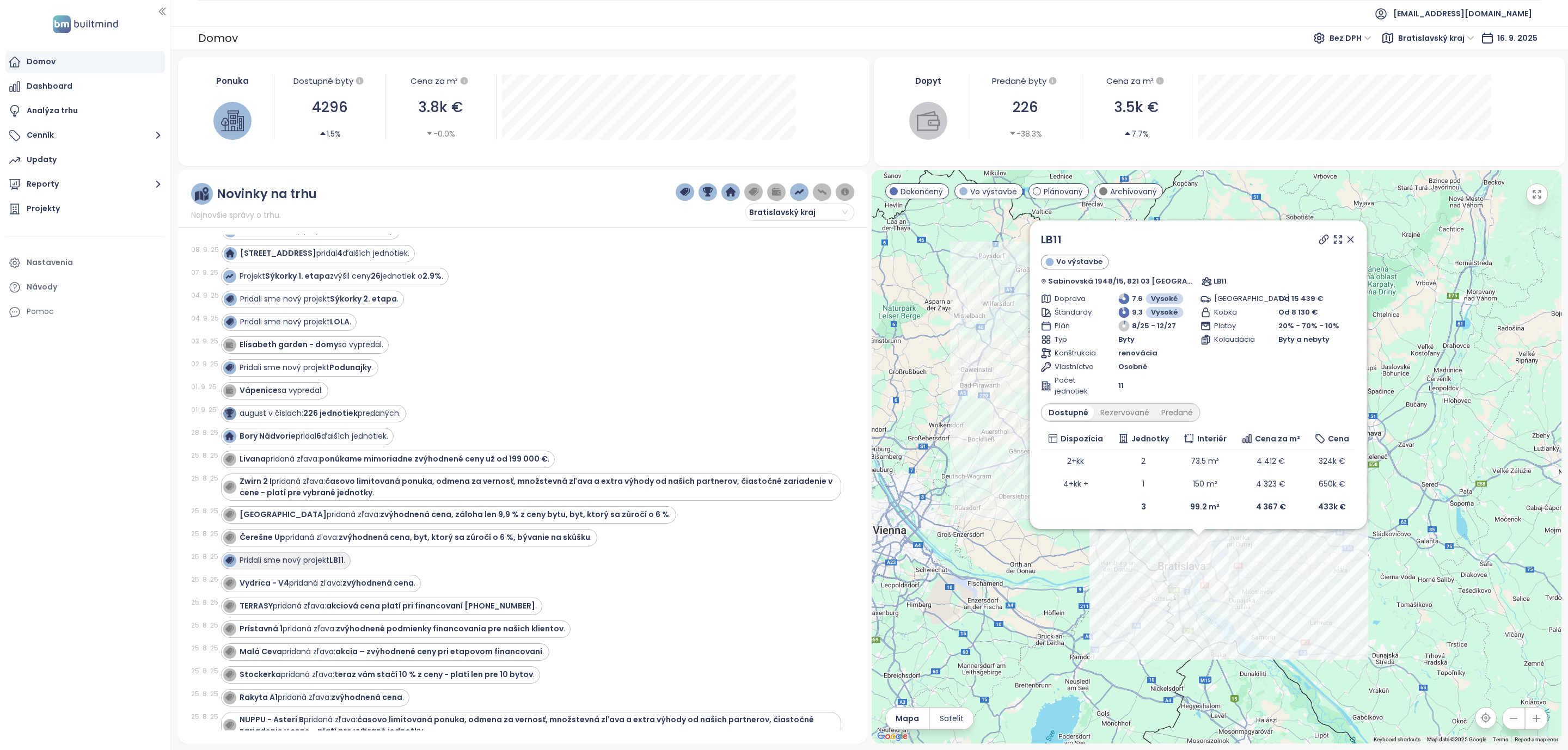
scroll to position [245, 0]
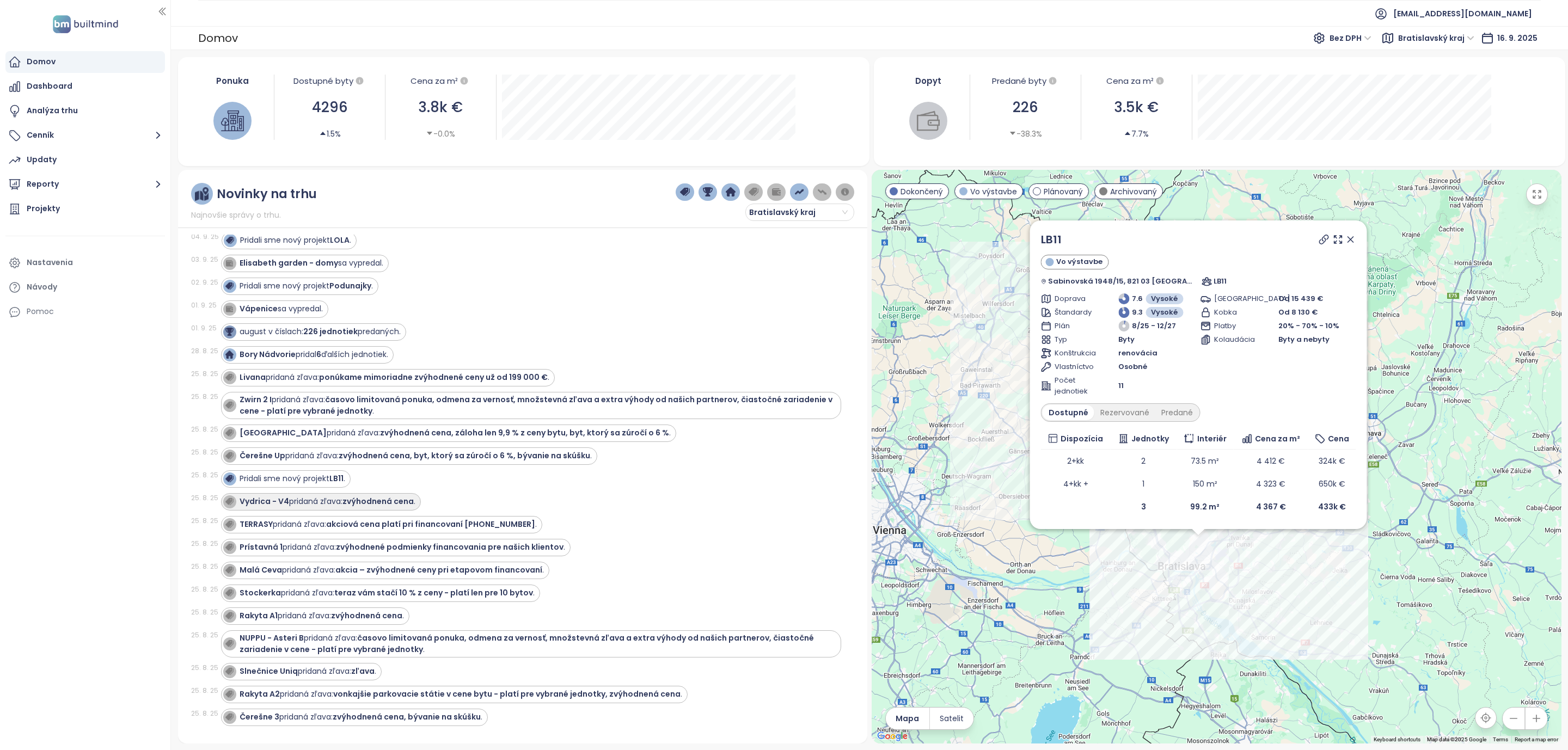
click at [367, 507] on strong "zvýhodnená cena" at bounding box center [378, 501] width 72 height 11
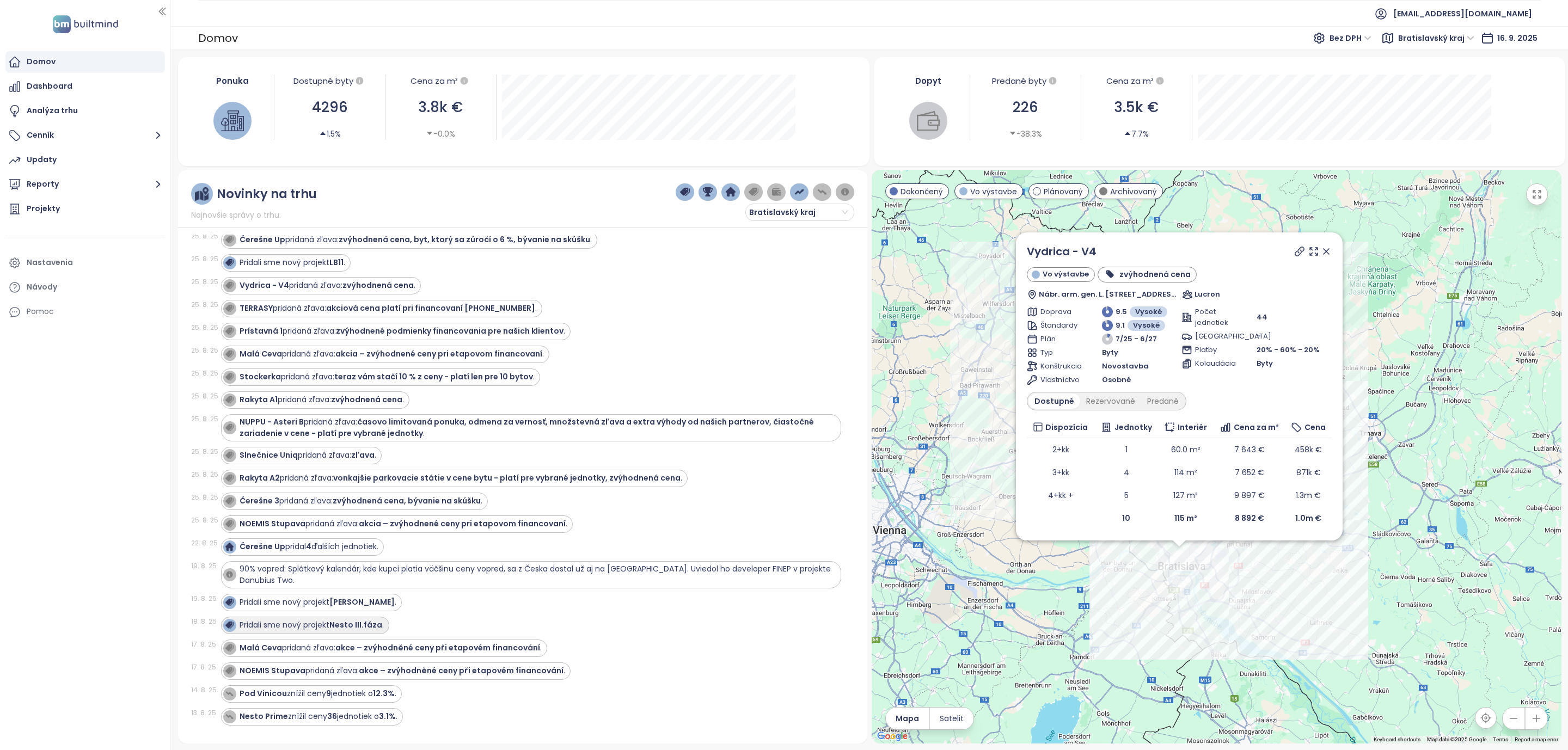
scroll to position [490, 0]
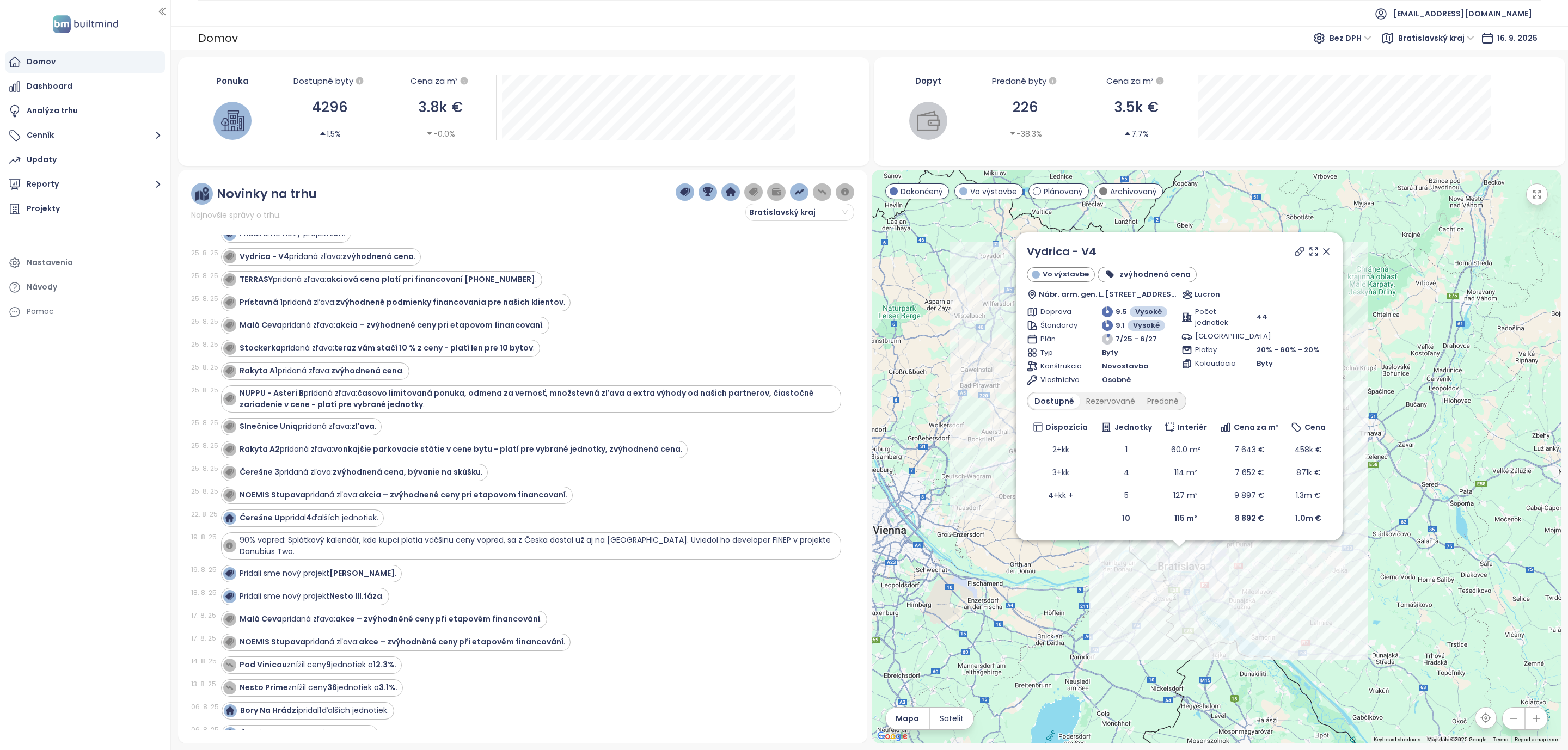
click at [323, 557] on span "90% vopred: Splátkový kalendár, kde kupci platia väčšinu ceny vopred, sa z Česk…" at bounding box center [535, 546] width 591 height 22
click at [242, 557] on span "90% vopred: Splátkový kalendár, kde kupci platia väčšinu ceny vopred, sa z Česk…" at bounding box center [535, 546] width 591 height 22
click at [244, 557] on span "90% vopred: Splátkový kalendár, kde kupci platia väčšinu ceny vopred, sa z Česk…" at bounding box center [535, 546] width 591 height 22
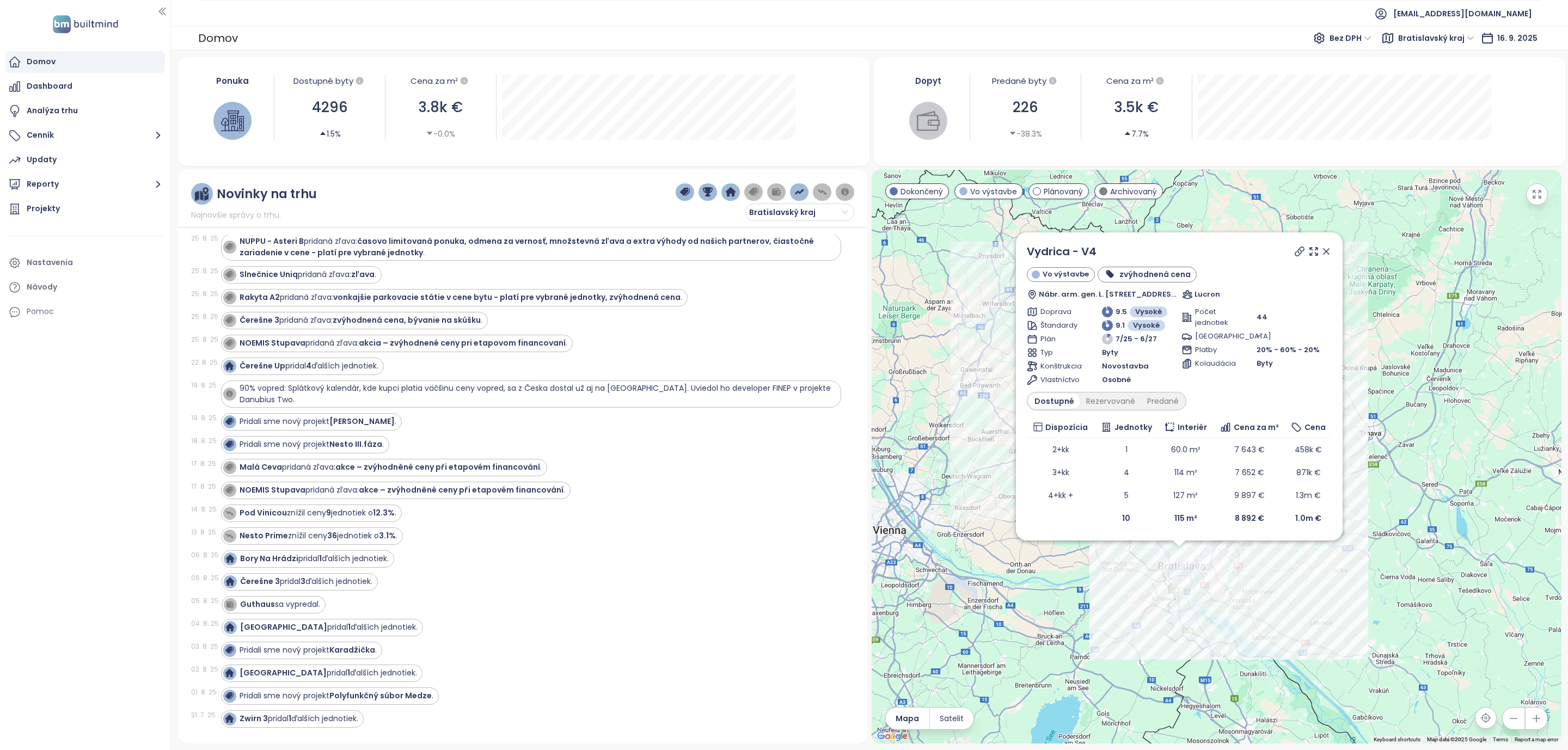
scroll to position [653, 0]
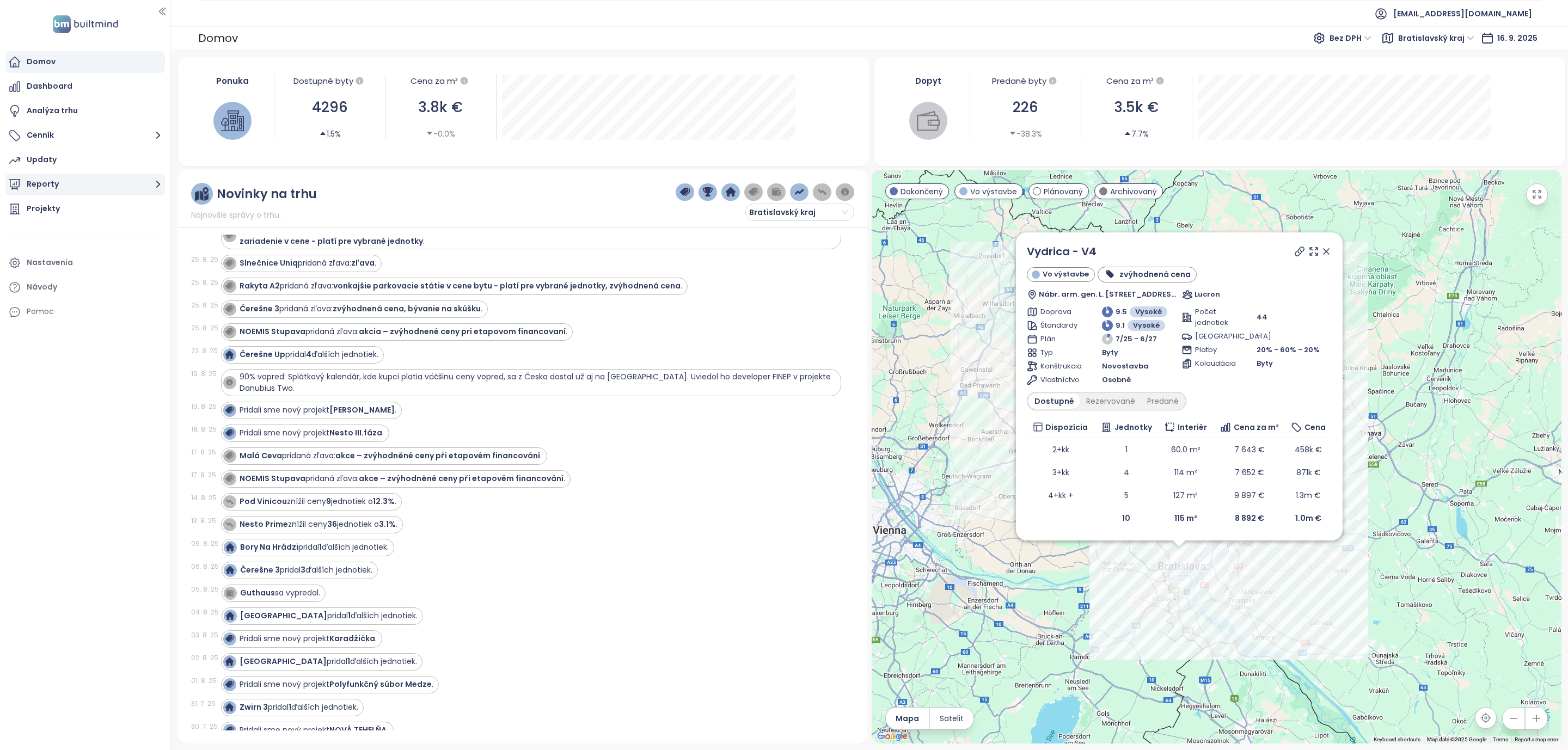
click at [159, 184] on icon "button" at bounding box center [158, 185] width 4 height 7
click at [47, 248] on div "Bratislava I-V" at bounding box center [59, 250] width 50 height 13
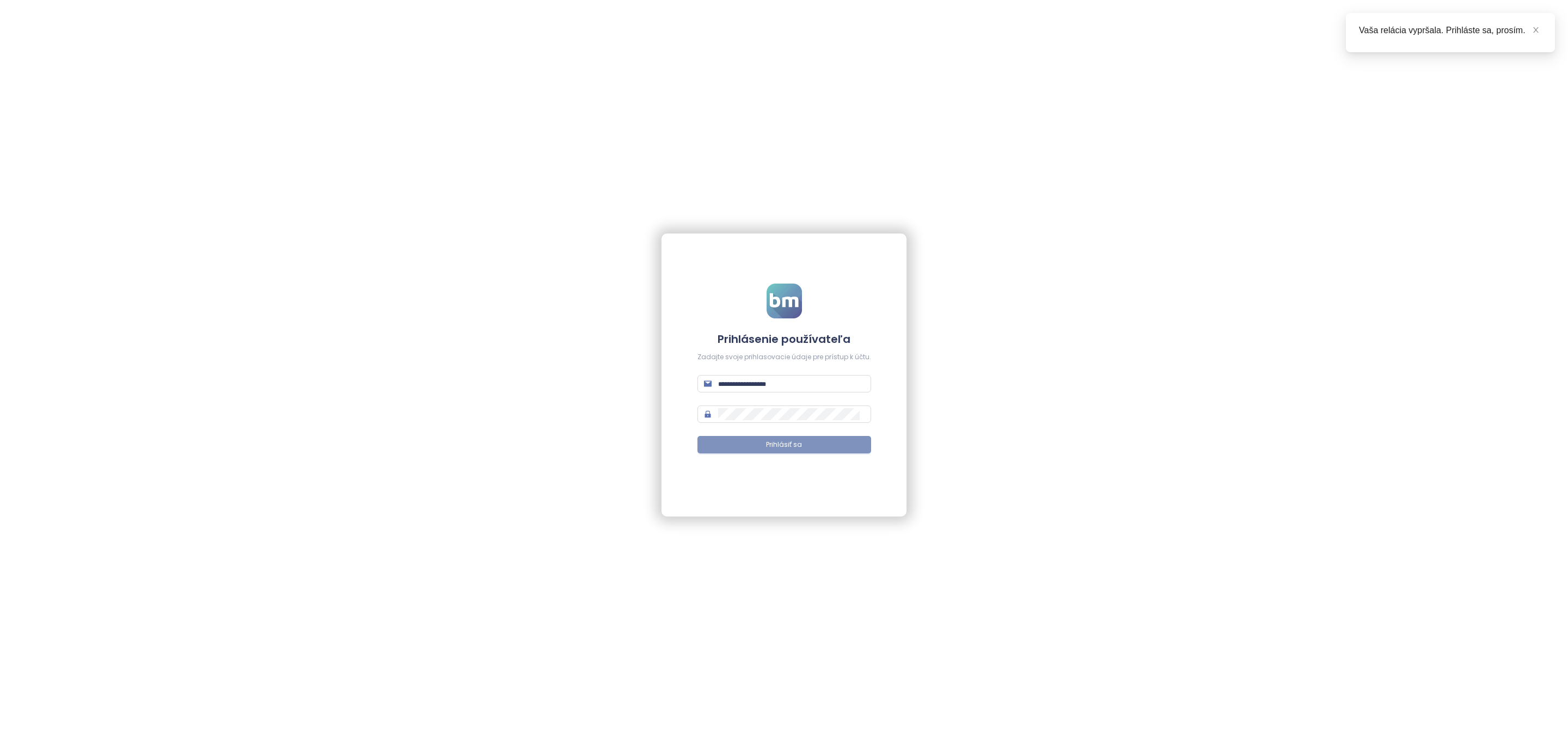
type input "**********"
click at [756, 439] on button "Prihlásiť sa" at bounding box center [785, 445] width 174 height 17
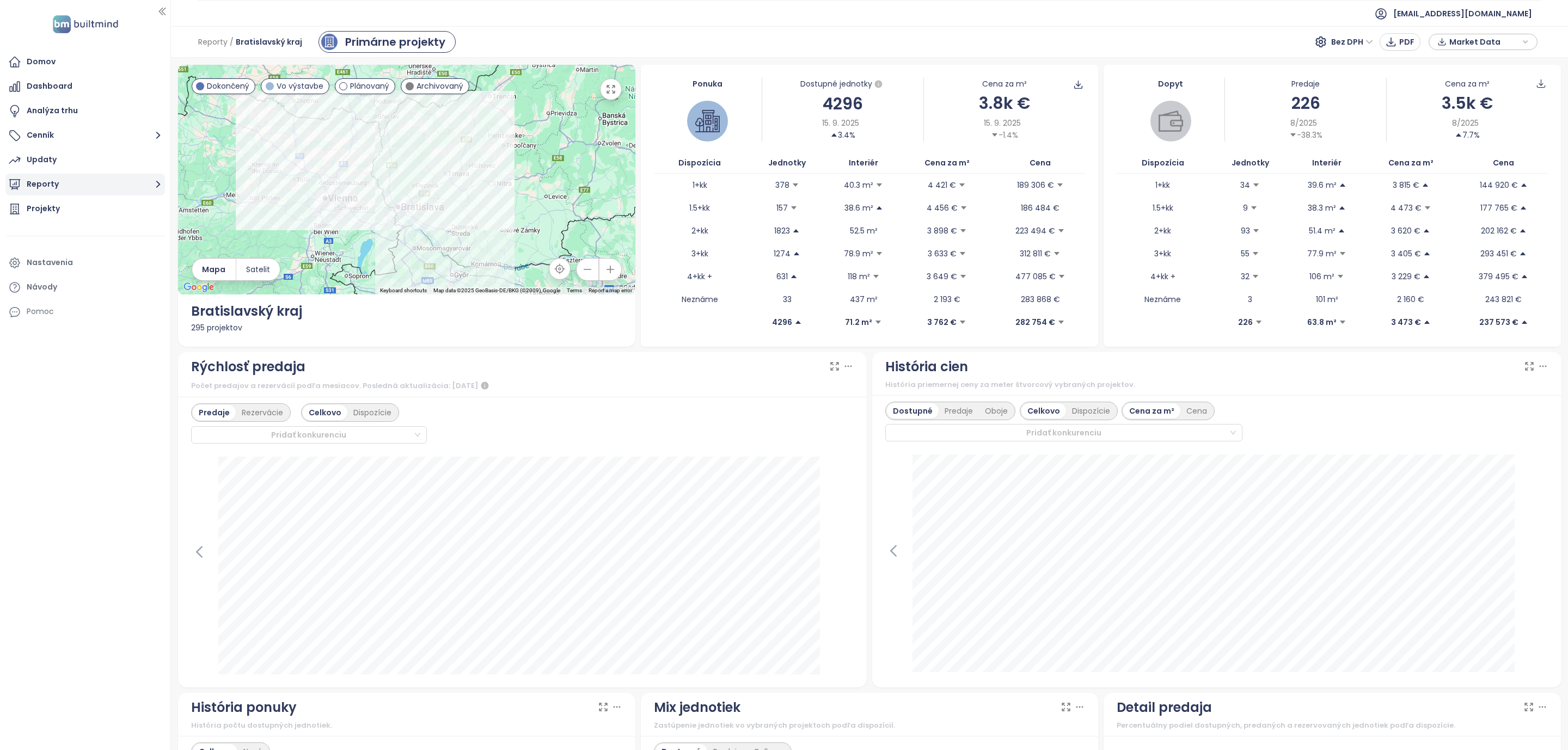
click at [155, 187] on icon "button" at bounding box center [158, 184] width 13 height 13
click at [72, 251] on div "Bratislava I-V" at bounding box center [59, 250] width 50 height 13
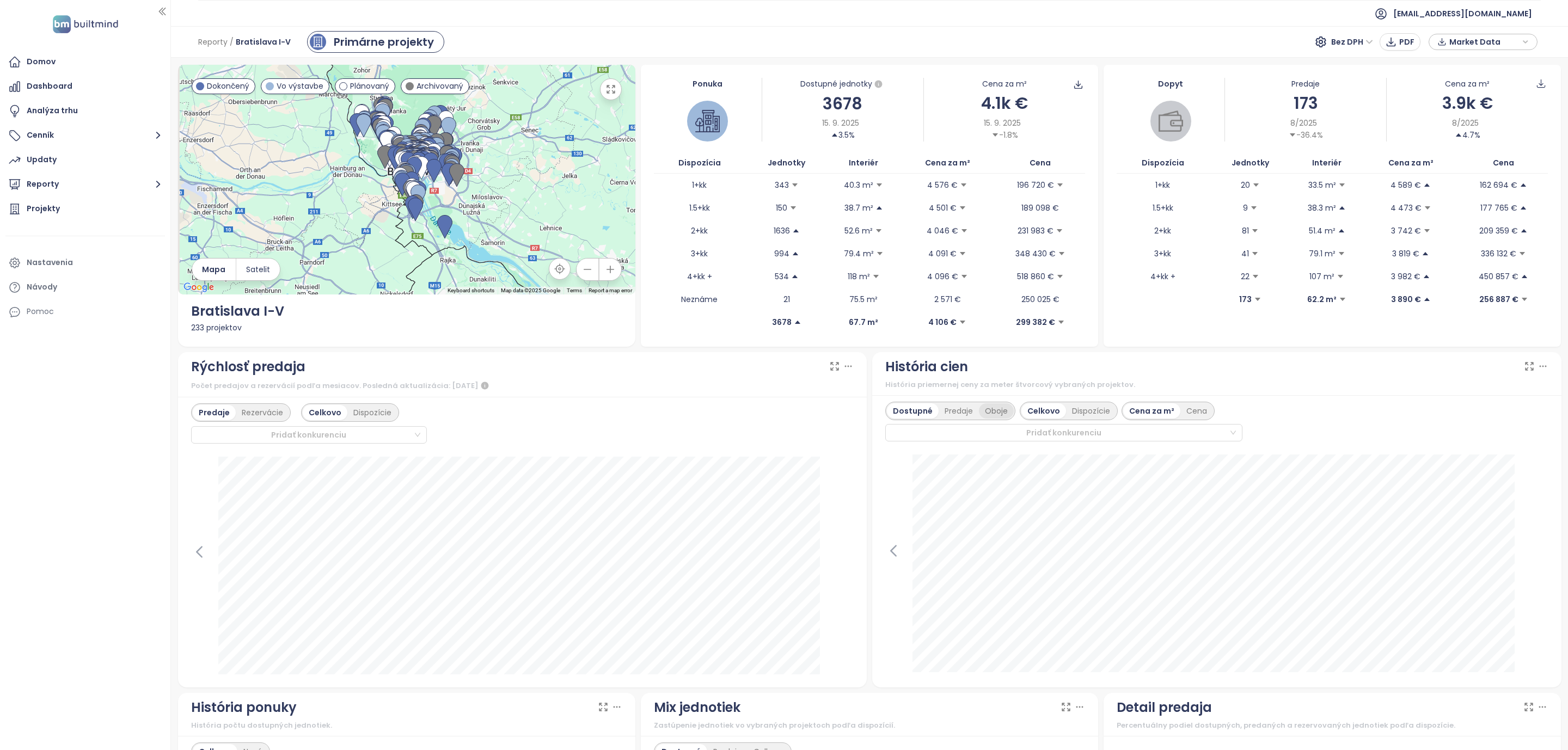
click at [990, 410] on div "Oboje" at bounding box center [996, 410] width 35 height 15
drag, startPoint x: 51, startPoint y: 414, endPoint x: 85, endPoint y: 425, distance: 35.7
click at [53, 414] on div "Domov Dashboard Analýza trhu Cenník Updaty Reporty Projekty Nastavenia Návody P…" at bounding box center [85, 375] width 170 height 750
click at [62, 202] on div "Projekty" at bounding box center [85, 209] width 160 height 22
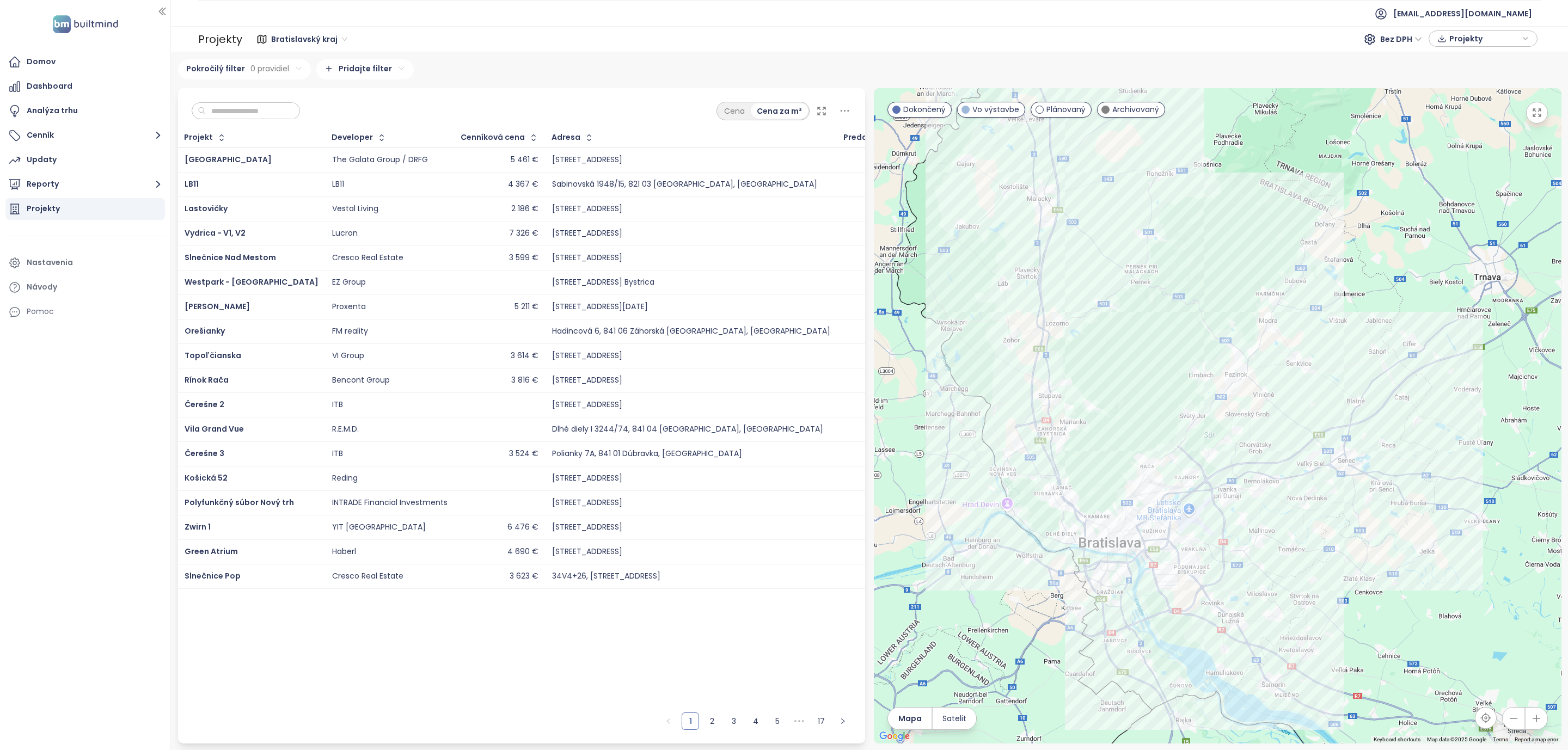
click at [250, 110] on input "text" at bounding box center [250, 111] width 88 height 17
click at [195, 160] on span "Ister Tower" at bounding box center [228, 160] width 87 height 11
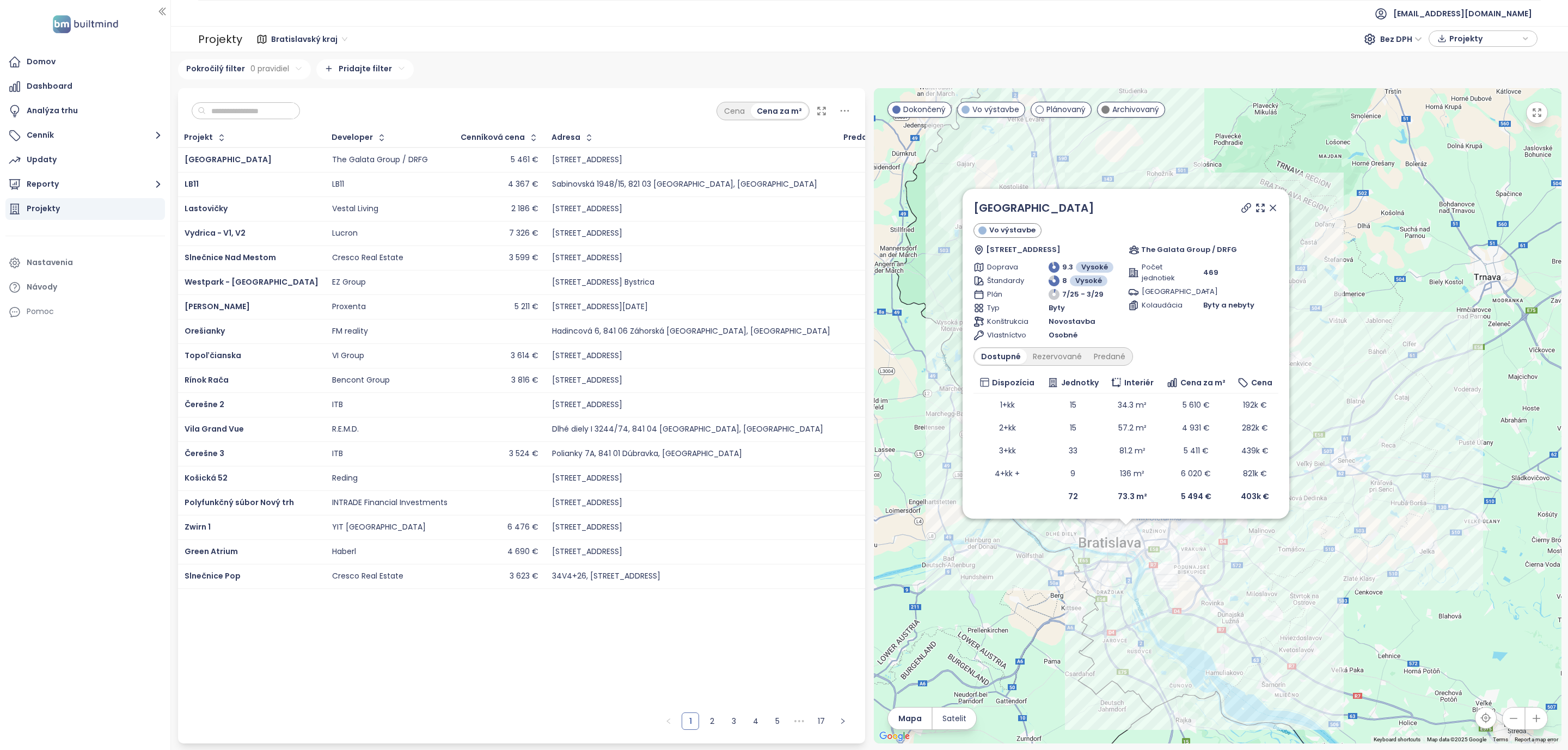
click at [264, 114] on input "text" at bounding box center [250, 111] width 88 height 17
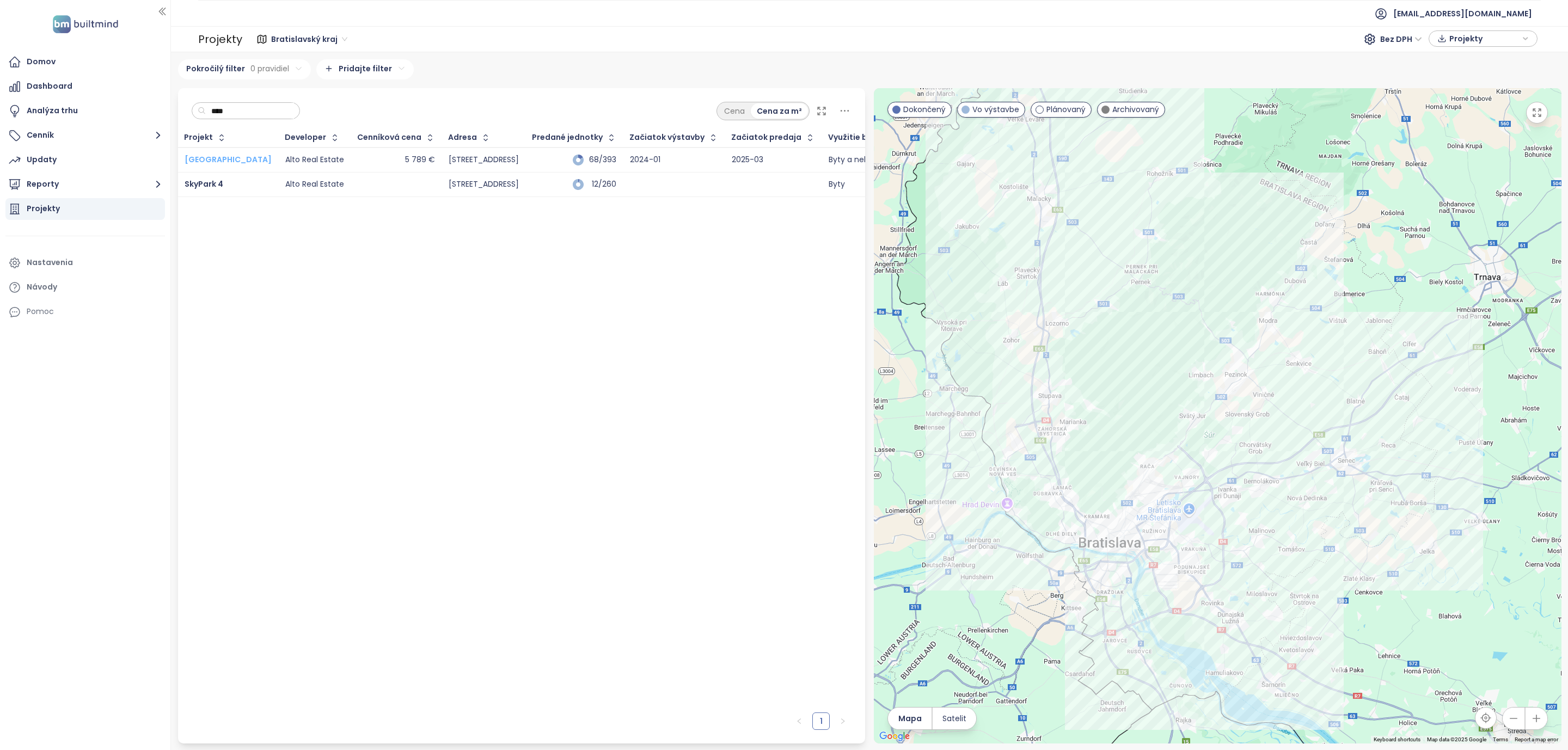
type input "****"
click at [190, 157] on span "[GEOGRAPHIC_DATA]" at bounding box center [228, 160] width 87 height 11
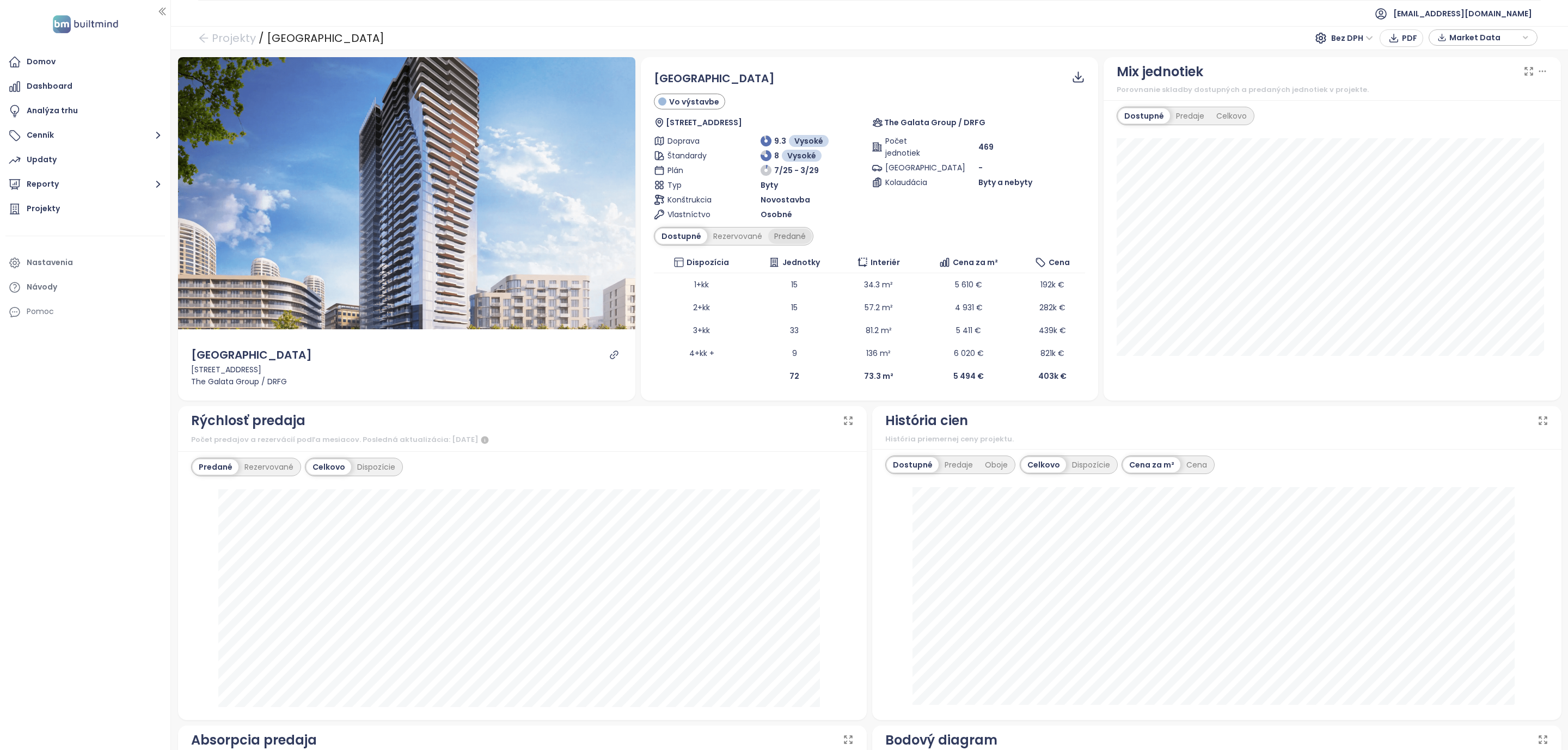
click at [779, 237] on div "Predané" at bounding box center [790, 236] width 43 height 15
click at [738, 234] on div "Rezervované" at bounding box center [735, 236] width 61 height 15
click at [666, 236] on div "Dostupné" at bounding box center [680, 236] width 49 height 15
click at [728, 240] on div "Rezervované" at bounding box center [738, 236] width 61 height 15
click at [673, 242] on div "Dostupné" at bounding box center [680, 236] width 49 height 15
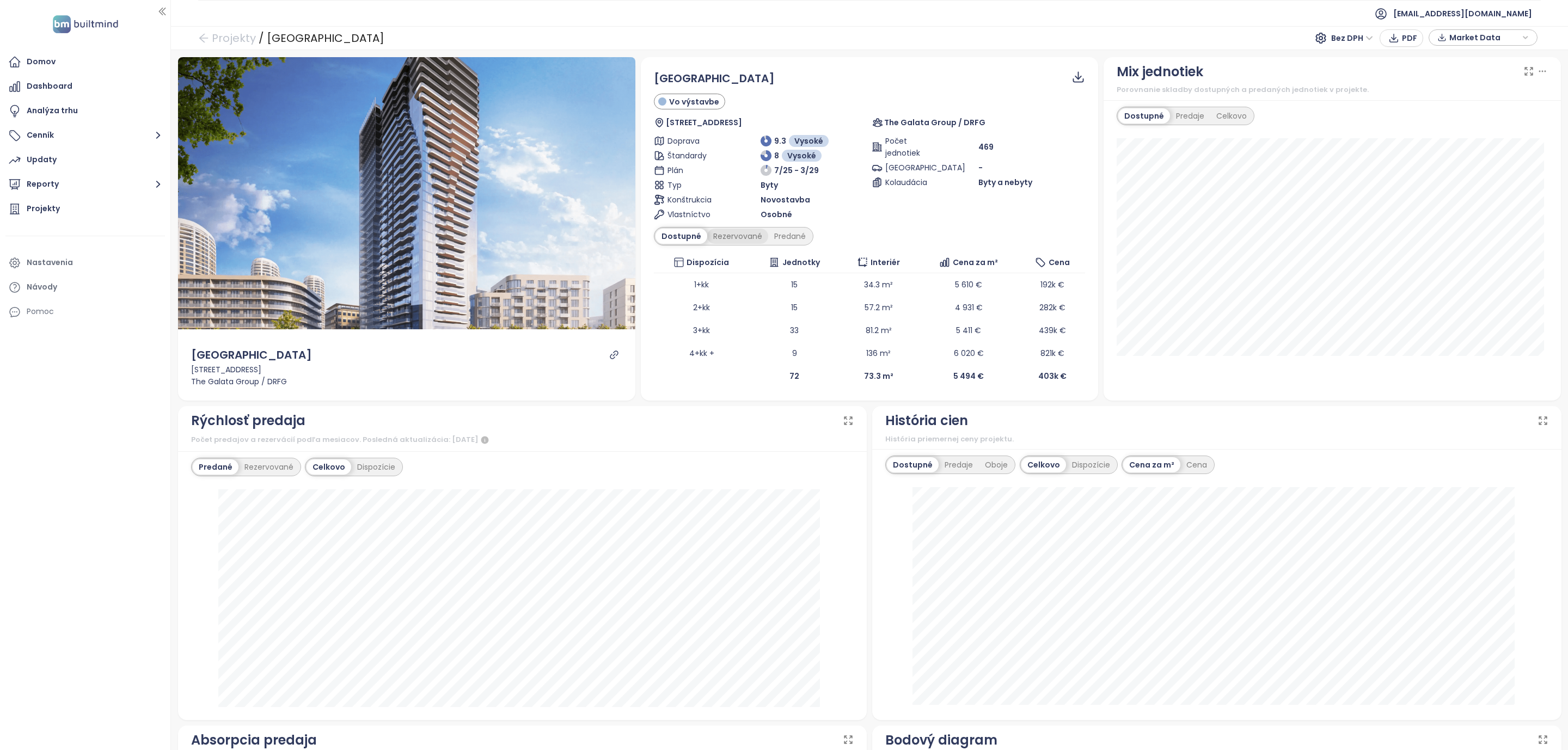
click at [732, 240] on div "Rezervované" at bounding box center [738, 236] width 61 height 15
click at [670, 235] on div "Dostupné" at bounding box center [680, 236] width 49 height 15
click at [724, 240] on div "Rezervované" at bounding box center [738, 236] width 61 height 15
click at [990, 464] on div "Oboje" at bounding box center [996, 464] width 35 height 15
click at [943, 462] on div "Predaje" at bounding box center [956, 464] width 40 height 15
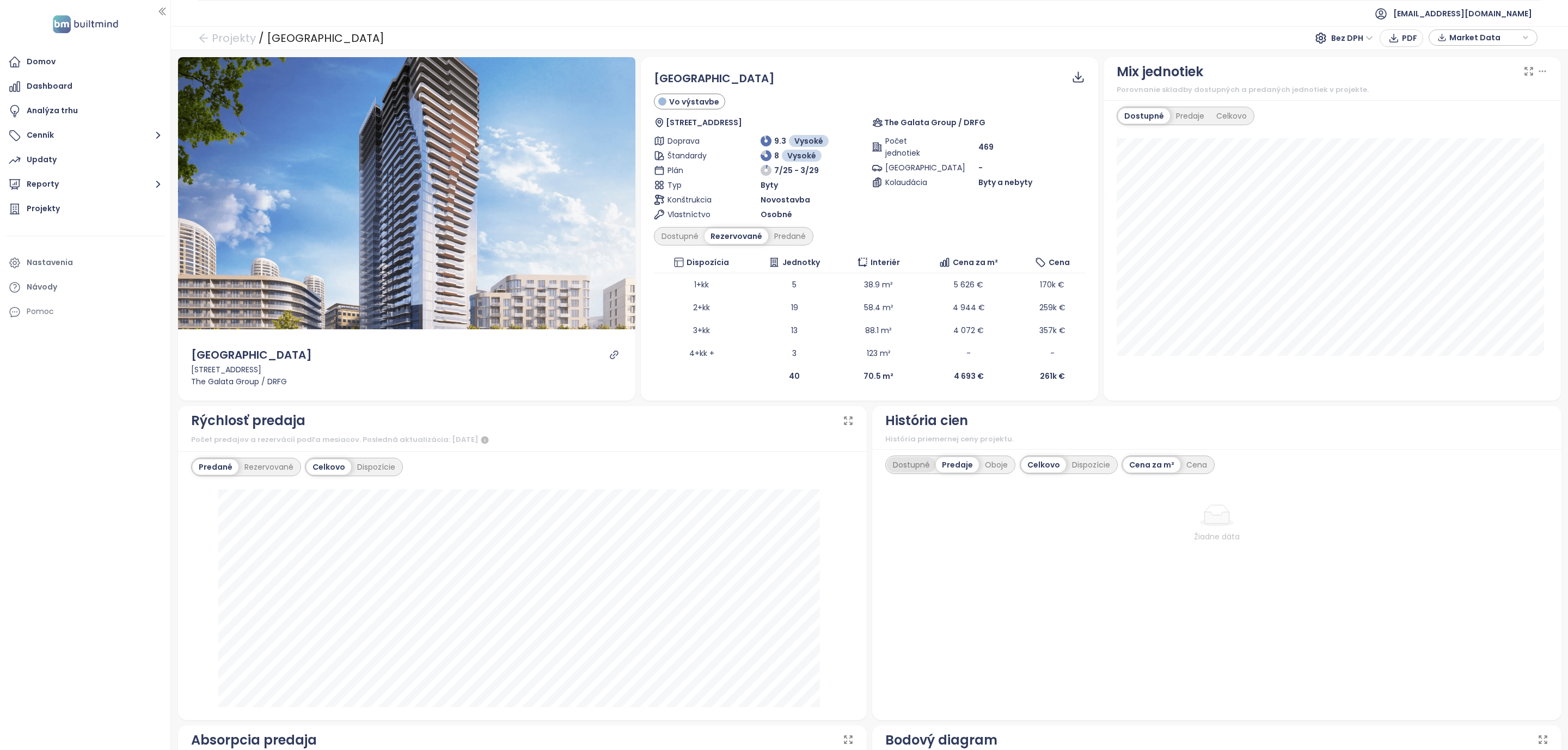
click at [900, 464] on div "Dostupné" at bounding box center [911, 464] width 49 height 15
click at [204, 36] on icon "arrow-left" at bounding box center [204, 38] width 11 height 11
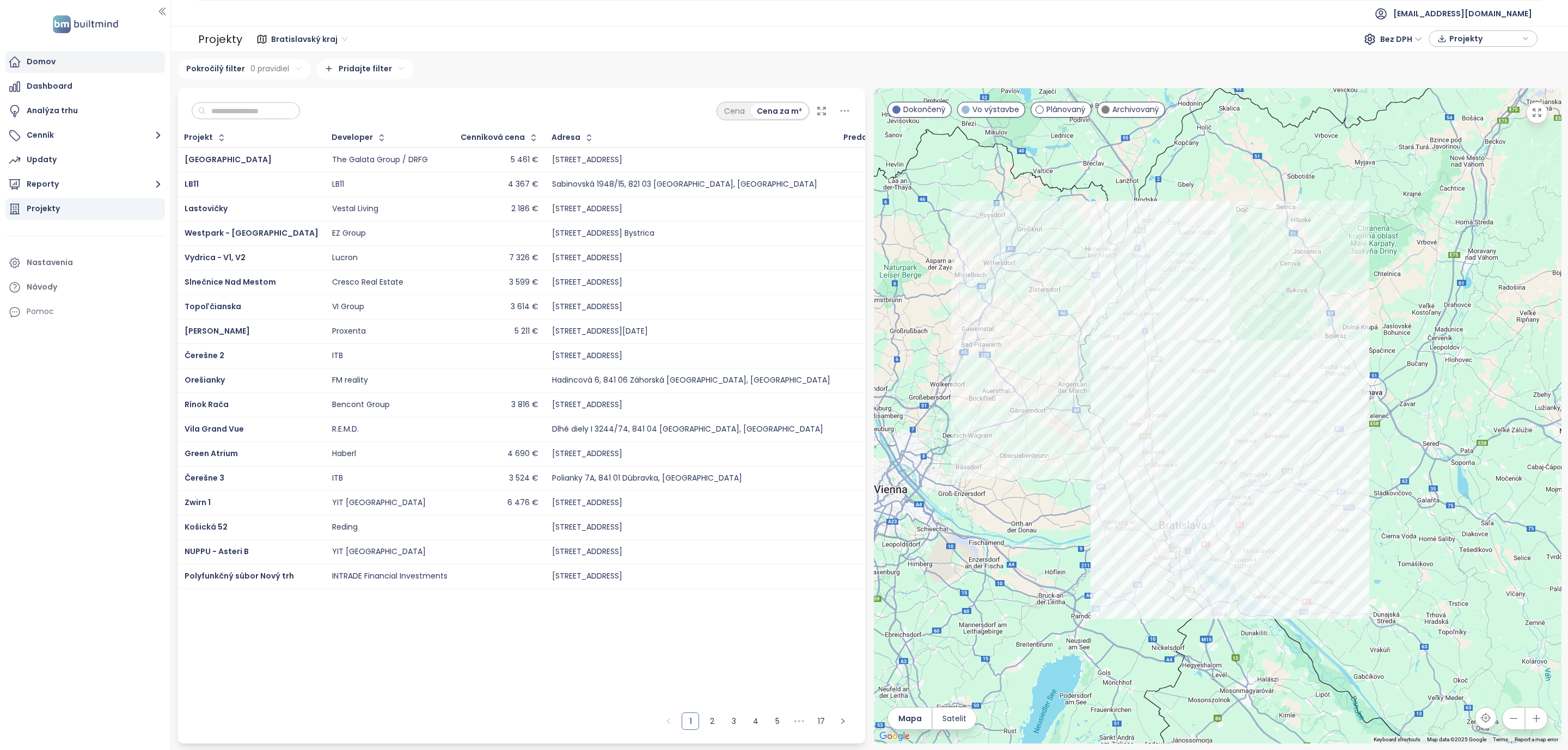
click at [32, 59] on div "Domov" at bounding box center [41, 62] width 29 height 13
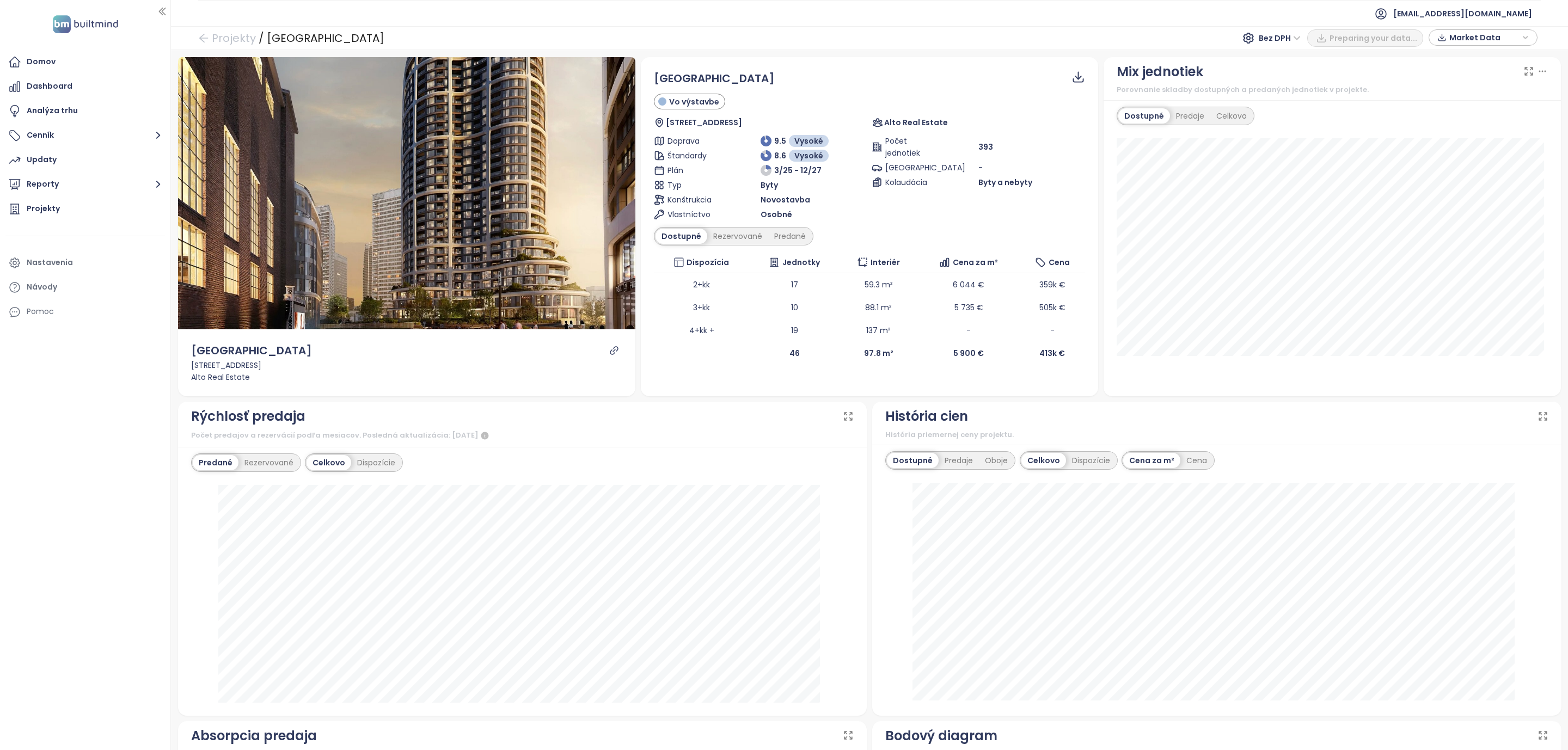
click at [724, 237] on div "Rezervované" at bounding box center [738, 236] width 61 height 15
click at [790, 237] on div "Predané" at bounding box center [790, 236] width 43 height 15
click at [731, 235] on div "Rezervované" at bounding box center [735, 236] width 61 height 15
click at [787, 235] on div "Predané" at bounding box center [790, 236] width 43 height 15
click at [734, 232] on div "Rezervované" at bounding box center [735, 236] width 61 height 15
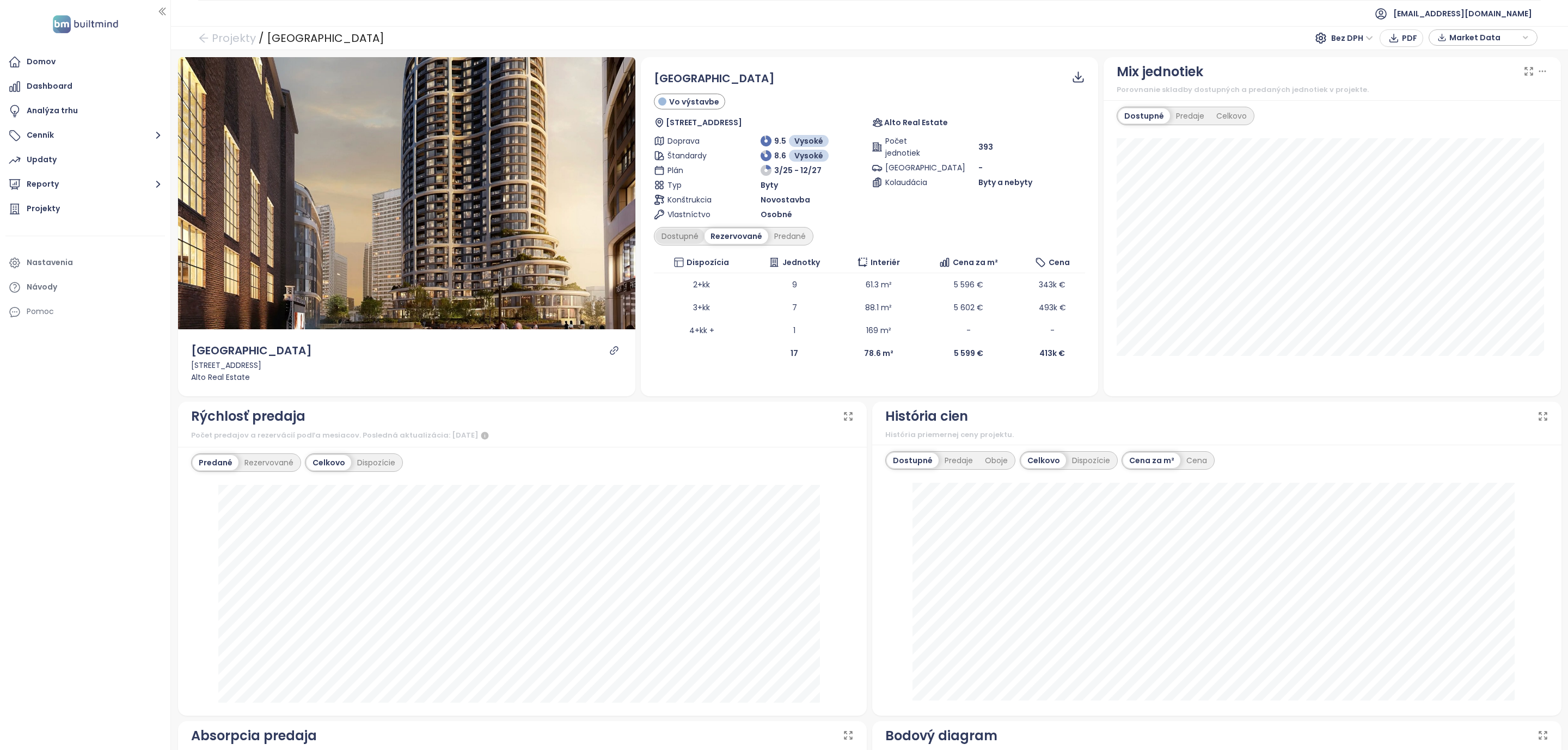
click at [662, 232] on div "Dostupné" at bounding box center [680, 236] width 49 height 15
click at [91, 589] on div "Domov Dashboard Analýza trhu Cenník Updaty Reporty Projekty Nastavenia Návody P…" at bounding box center [85, 375] width 170 height 750
